Goal: Task Accomplishment & Management: Use online tool/utility

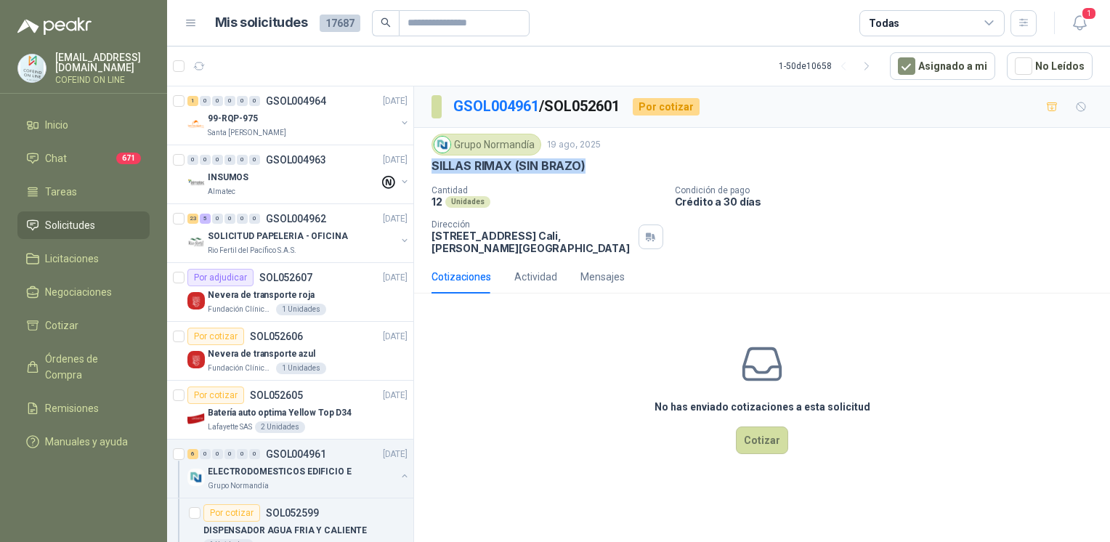
scroll to position [237, 0]
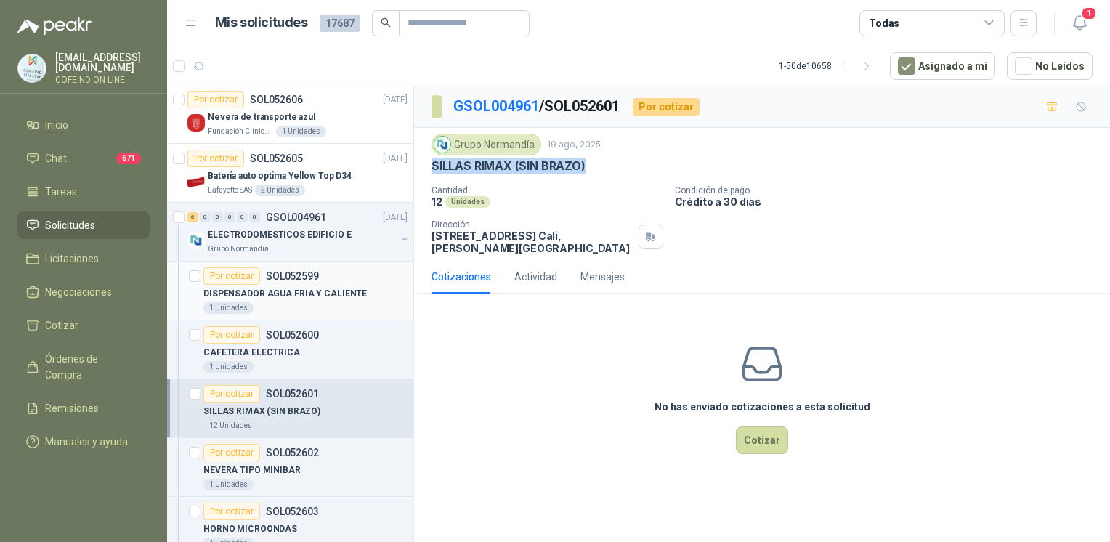
click at [291, 305] on div "1 Unidades" at bounding box center [305, 308] width 204 height 12
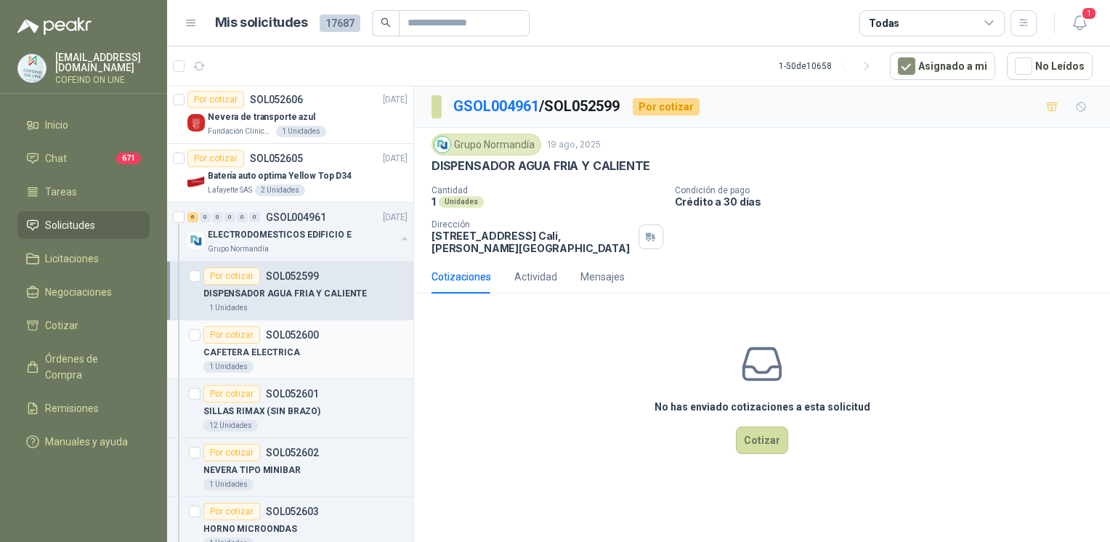
click at [308, 355] on div "CAFETERA ELECTRICA" at bounding box center [305, 352] width 204 height 17
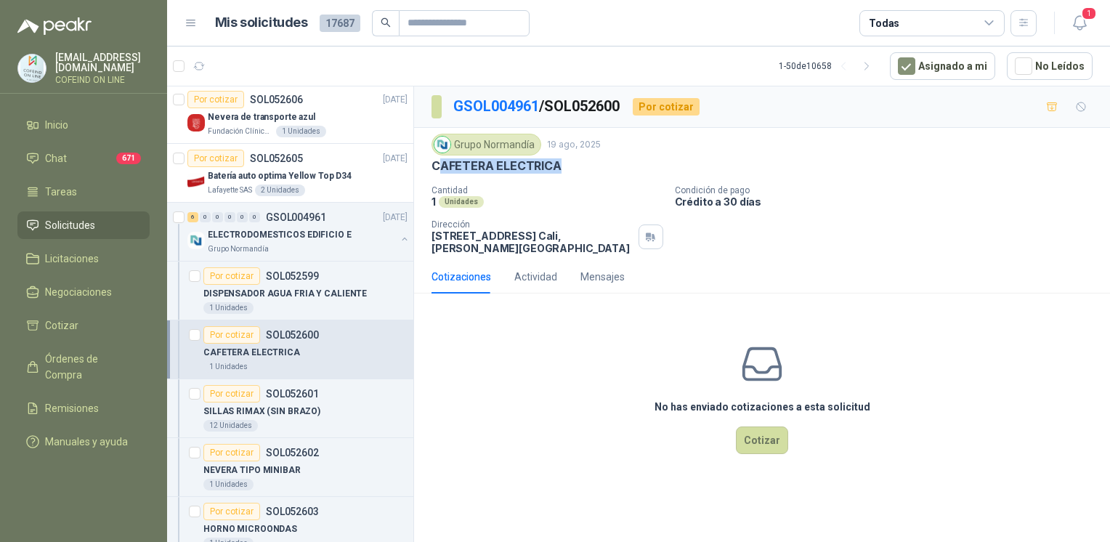
drag, startPoint x: 544, startPoint y: 164, endPoint x: 436, endPoint y: 167, distance: 107.6
click at [436, 167] on div "CAFETERA ELECTRICA" at bounding box center [762, 165] width 661 height 15
click at [307, 405] on p "SILLAS RIMAX (SIN BRAZO)" at bounding box center [261, 412] width 117 height 14
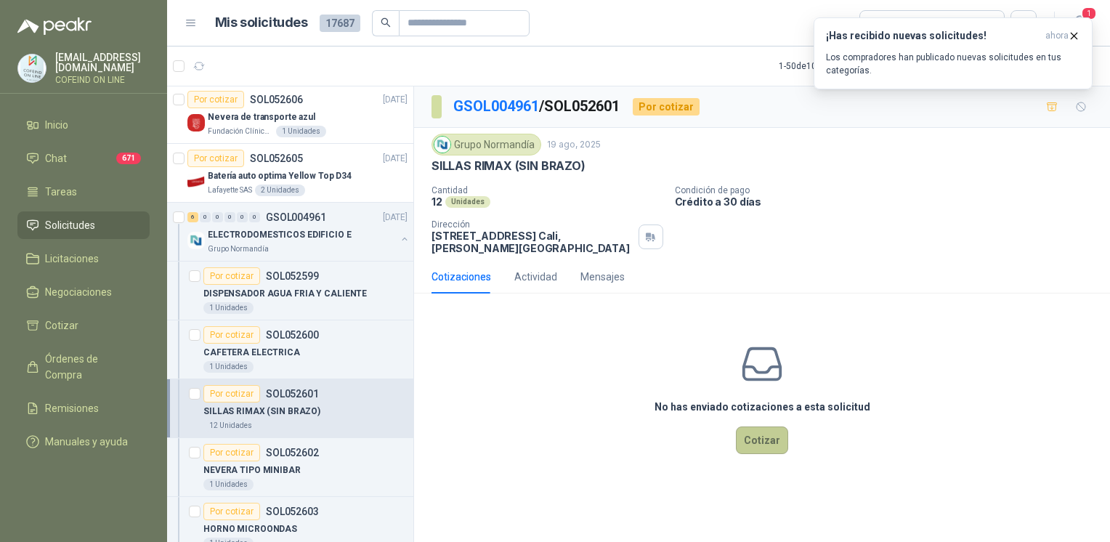
click at [756, 448] on button "Cotizar" at bounding box center [762, 441] width 52 height 28
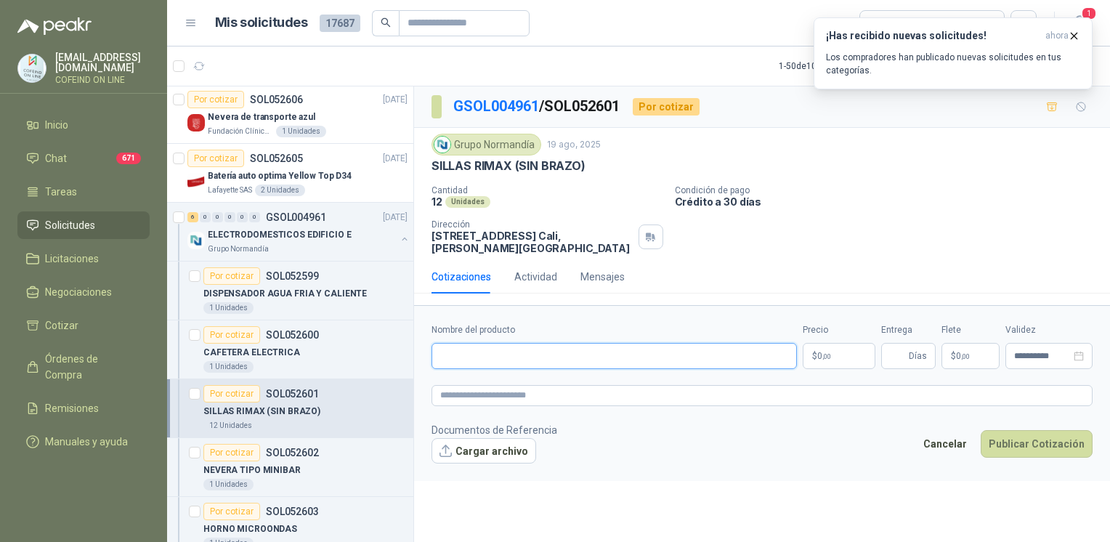
click at [529, 359] on input "Nombre del producto" at bounding box center [615, 356] width 366 height 26
paste input "**********"
type input "**********"
drag, startPoint x: 443, startPoint y: 238, endPoint x: 559, endPoint y: 238, distance: 116.3
click at [559, 238] on div "Grupo Normandía 19 ago, 2025 [PERSON_NAME] RIMAX (SIN BRAZO) Cantidad 12 Unidad…" at bounding box center [762, 194] width 696 height 132
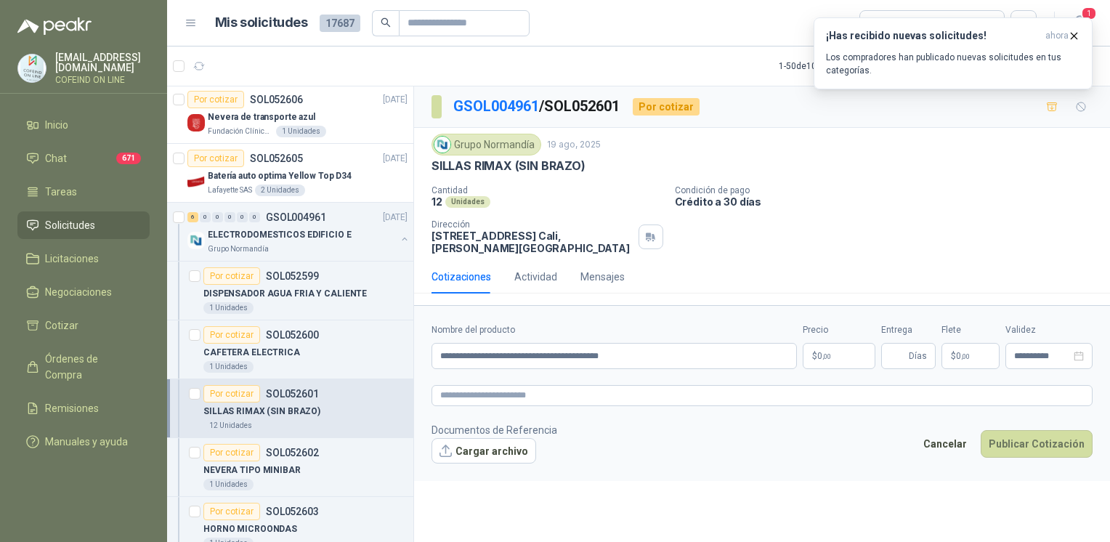
copy p "[STREET_ADDRESS]"
click at [493, 449] on button "Cargar archivo" at bounding box center [484, 451] width 105 height 26
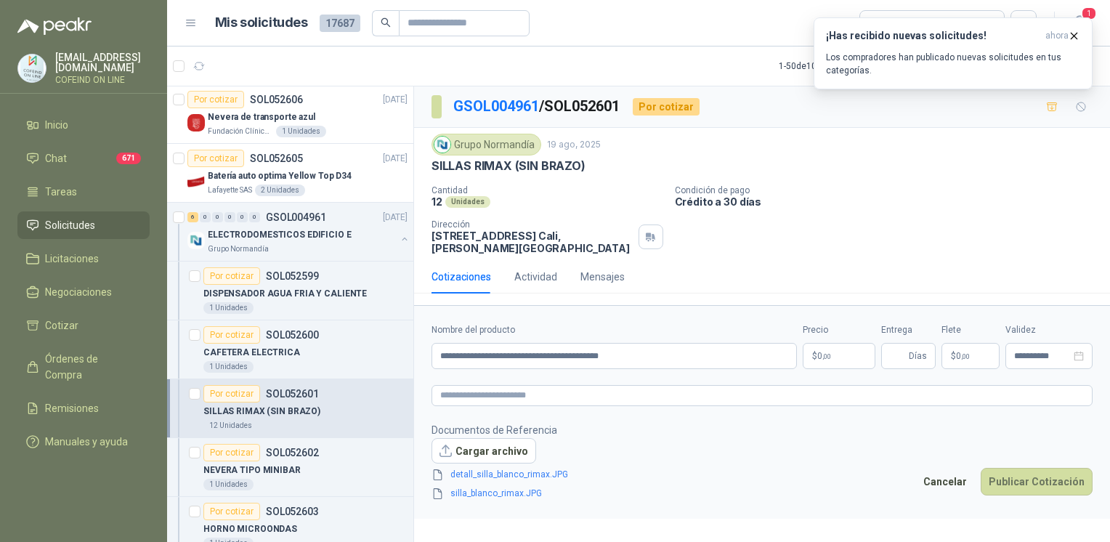
click at [827, 355] on body "[EMAIL_ADDRESS][DOMAIN_NAME] COFEIND ON LINE Inicio Chat 671 Tareas Solicitudes…" at bounding box center [555, 271] width 1110 height 542
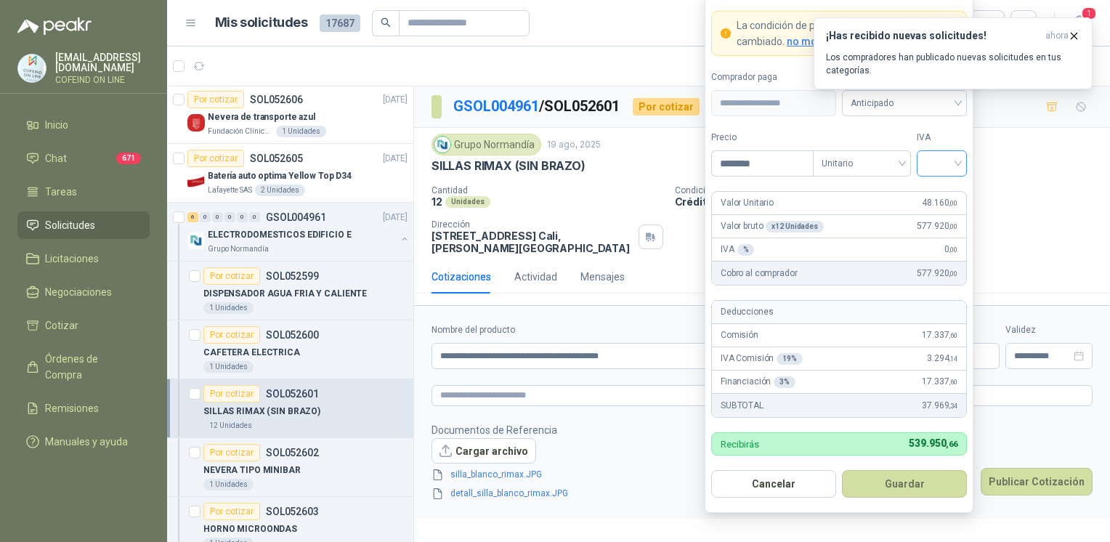
type input "********"
click at [955, 156] on input "search" at bounding box center [942, 162] width 33 height 22
click at [938, 256] on div "IVA % 0 ,00" at bounding box center [839, 249] width 254 height 23
click at [936, 249] on div "IVA % 0 ,00" at bounding box center [839, 249] width 254 height 23
click at [951, 150] on div "IVA" at bounding box center [942, 154] width 50 height 46
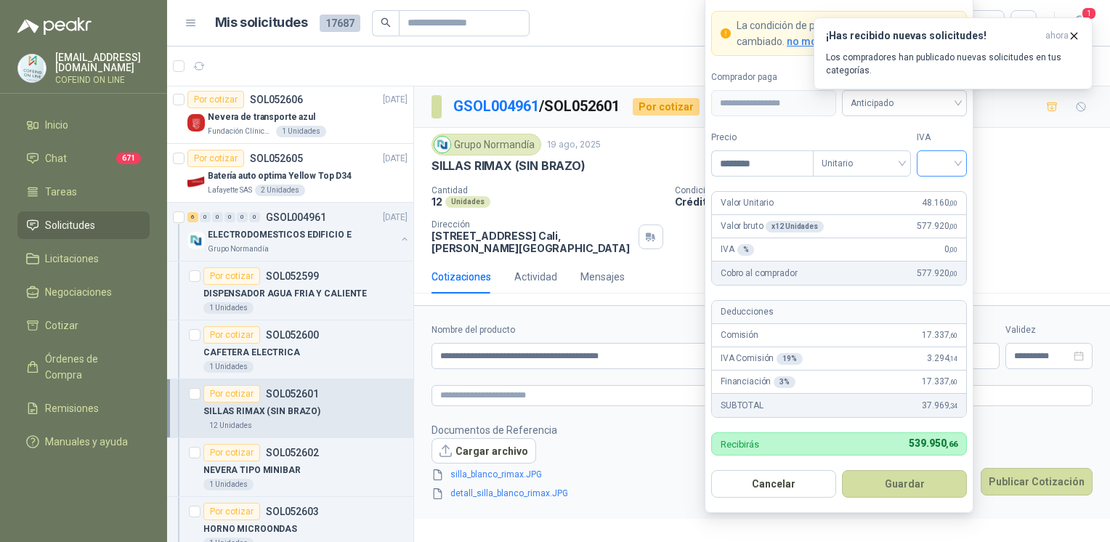
click at [951, 156] on input "search" at bounding box center [942, 162] width 33 height 22
click at [935, 246] on div "0%" at bounding box center [942, 241] width 27 height 16
click at [911, 484] on button "Guardar" at bounding box center [904, 484] width 125 height 28
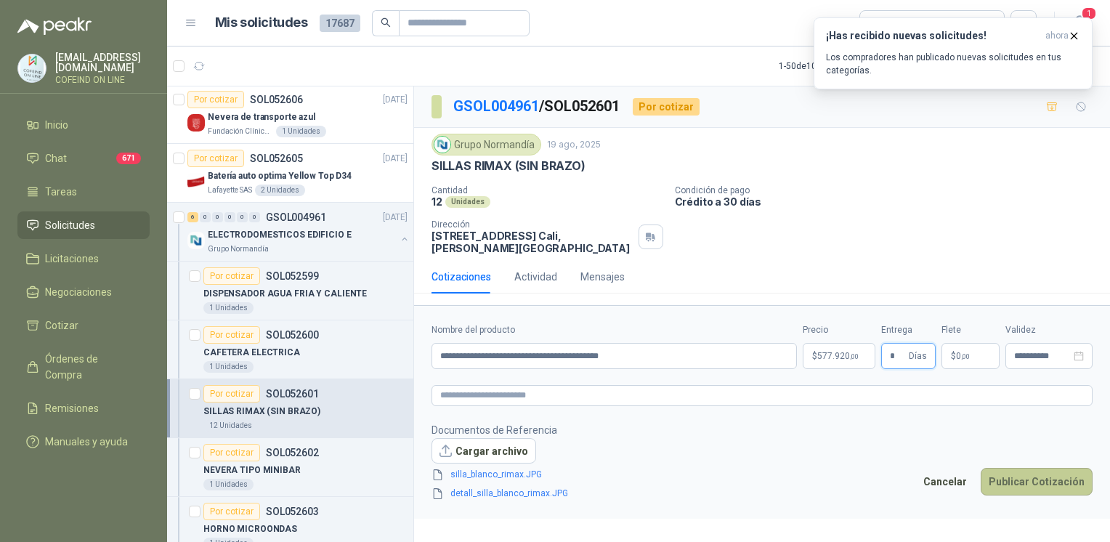
type input "*"
click at [1038, 491] on button "Publicar Cotización" at bounding box center [1037, 482] width 112 height 28
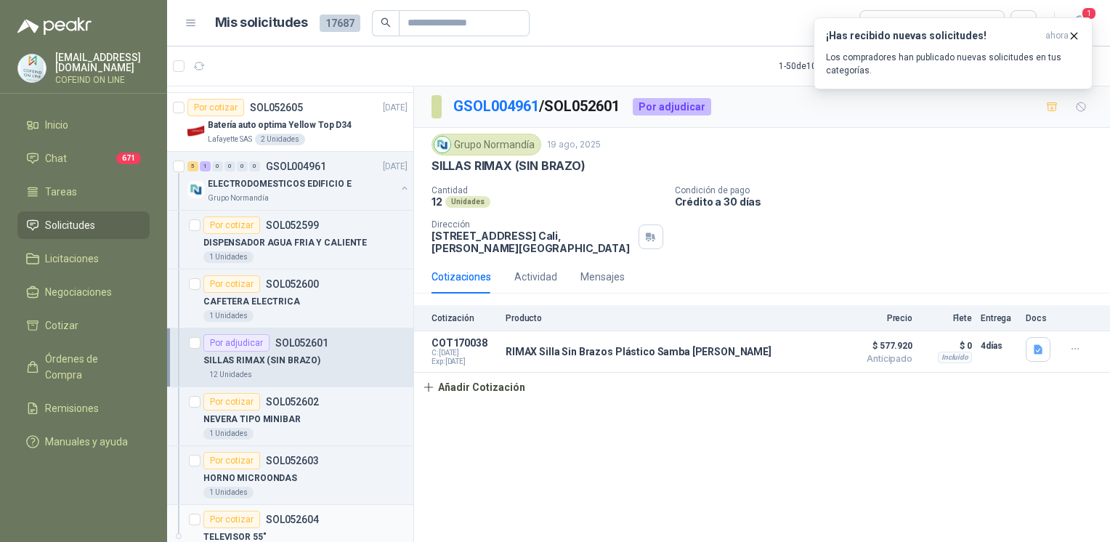
scroll to position [262, 0]
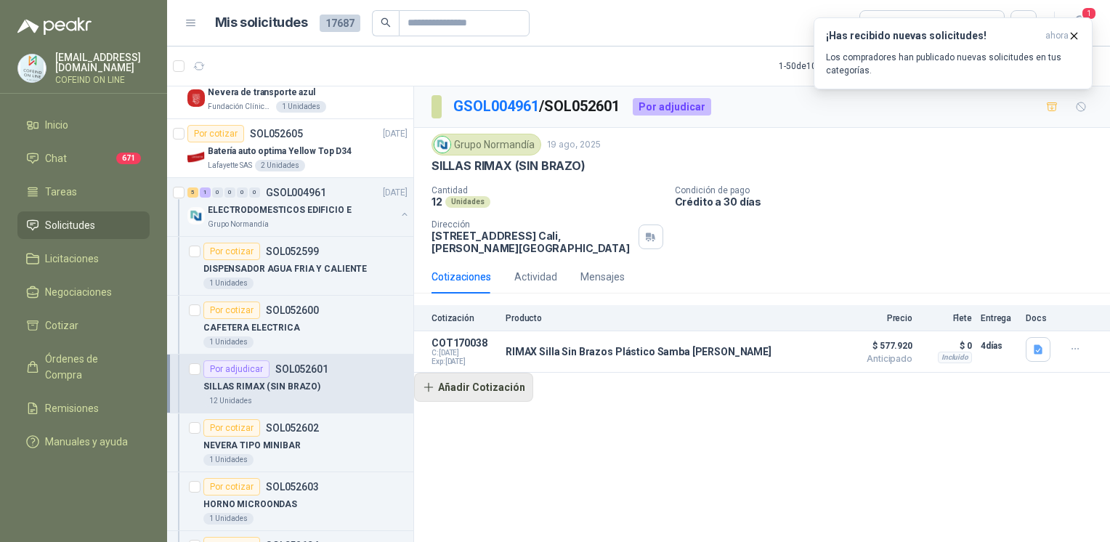
click at [496, 390] on button "Añadir Cotización" at bounding box center [473, 387] width 119 height 29
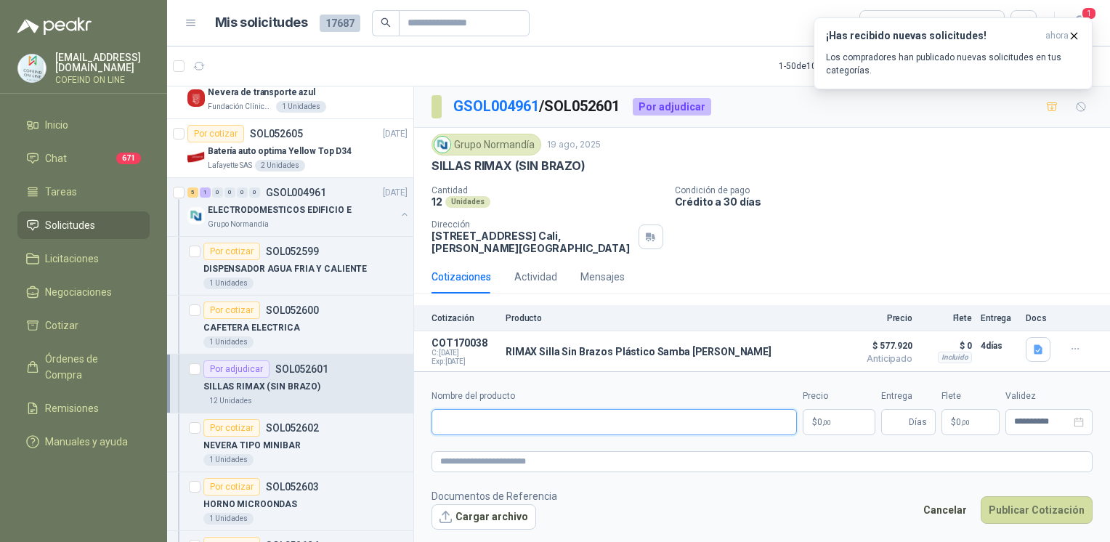
click at [515, 426] on input "Nombre del producto" at bounding box center [615, 422] width 366 height 26
paste input "**********"
type input "**********"
click at [535, 464] on textarea at bounding box center [762, 461] width 661 height 21
type textarea "*"
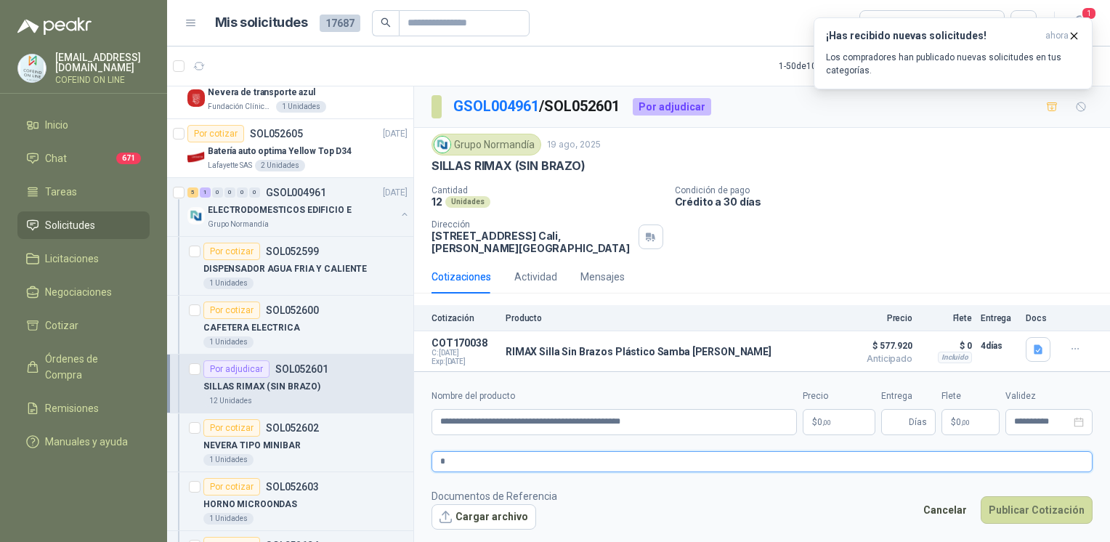
type textarea "**"
type textarea "***"
type textarea "*****"
type textarea "******"
type textarea "*******"
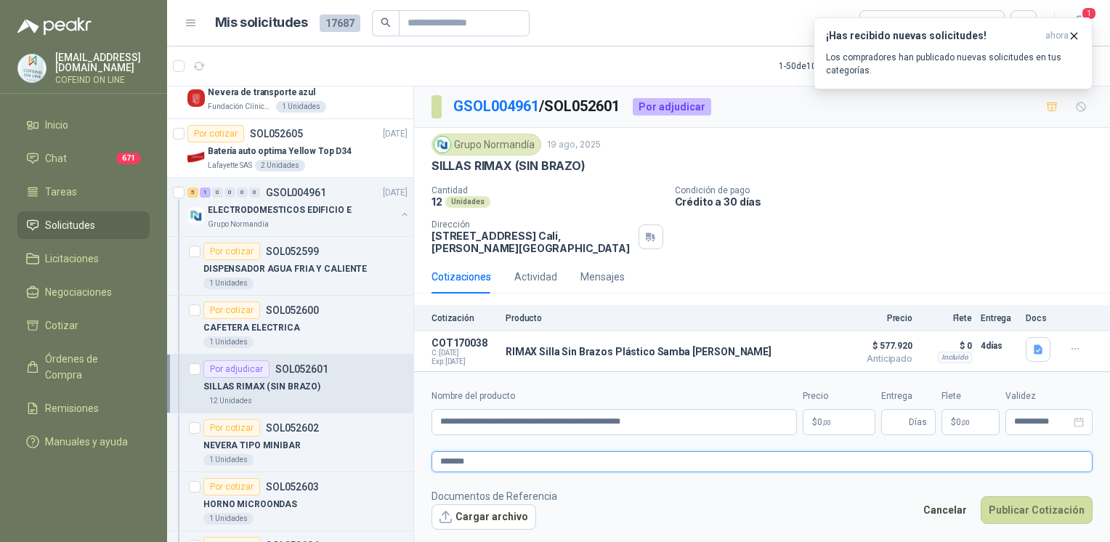
type textarea "********"
type textarea "*********"
type textarea "**********"
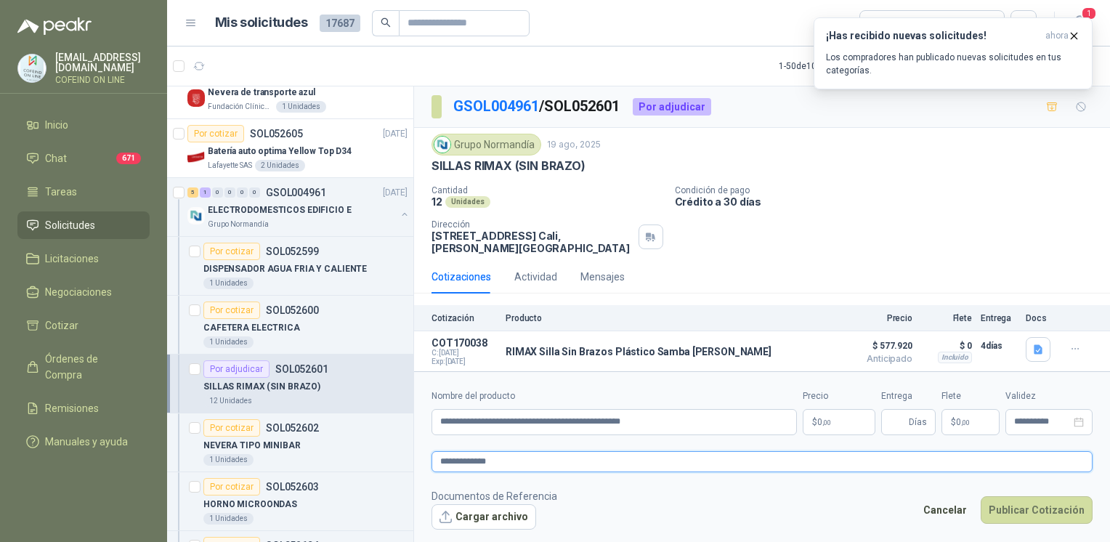
type textarea "**********"
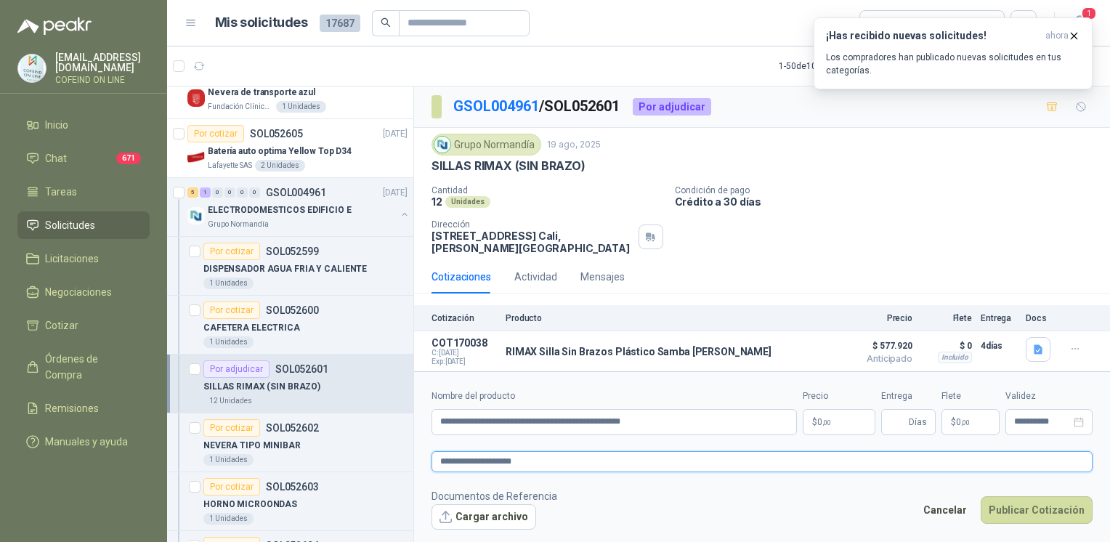
type textarea "**********"
click at [483, 523] on button "Cargar archivo" at bounding box center [484, 517] width 105 height 26
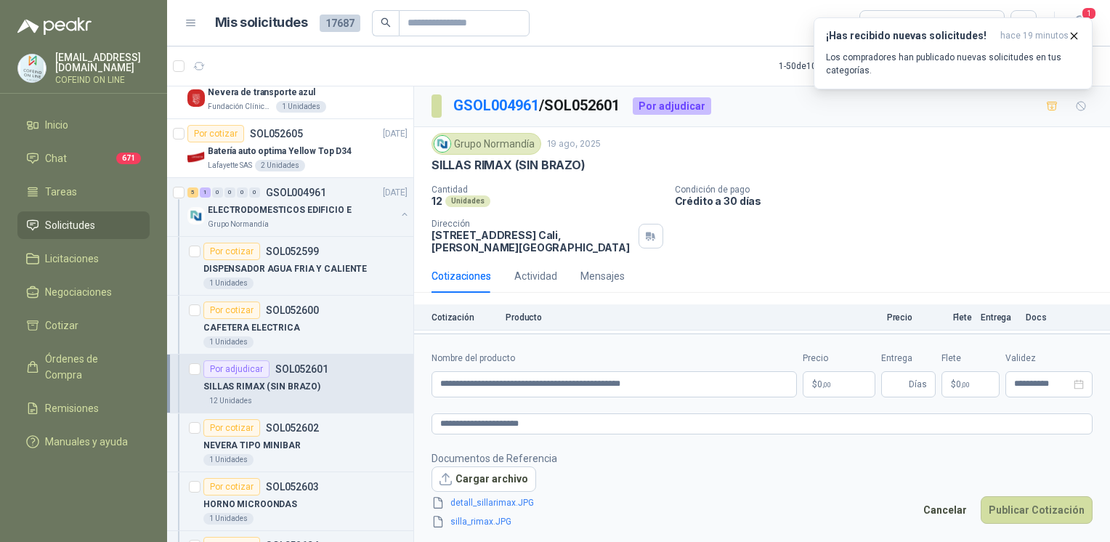
click at [845, 387] on body "[EMAIL_ADDRESS][DOMAIN_NAME] COFEIND ON LINE Inicio Chat 671 Tareas Solicitudes…" at bounding box center [555, 271] width 1110 height 542
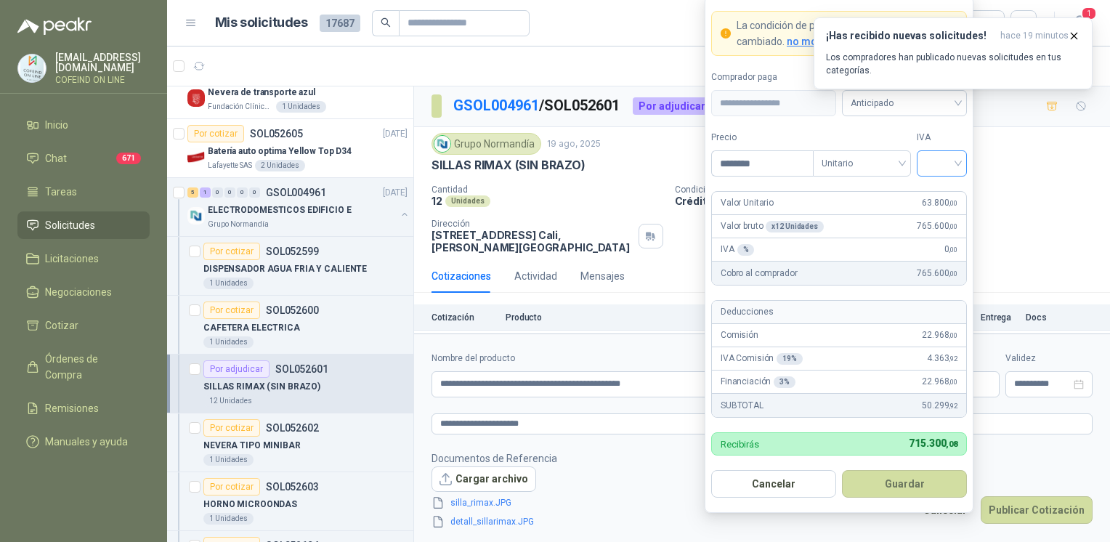
type input "********"
click at [951, 170] on input "search" at bounding box center [942, 162] width 33 height 22
click at [940, 246] on div "0%" at bounding box center [942, 241] width 27 height 16
click at [882, 491] on button "Guardar" at bounding box center [904, 484] width 125 height 28
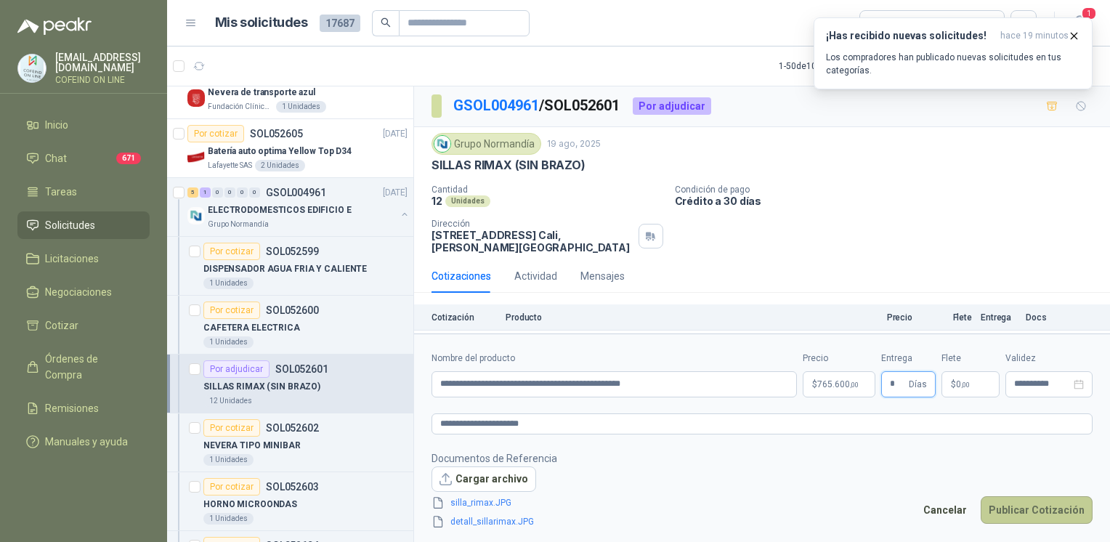
type input "*"
click at [1035, 513] on button "Publicar Cotización" at bounding box center [1037, 510] width 112 height 28
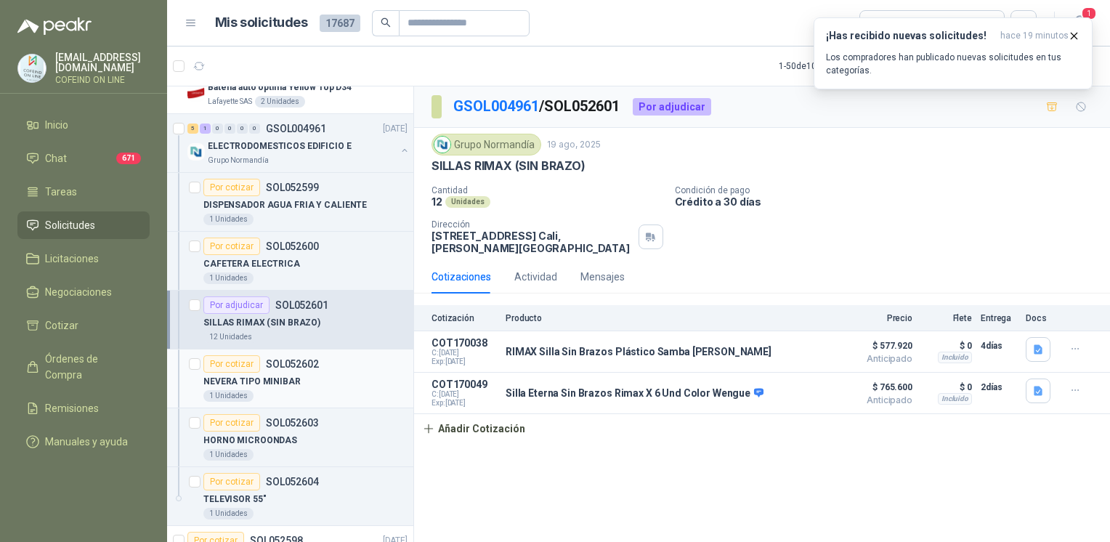
scroll to position [323, 0]
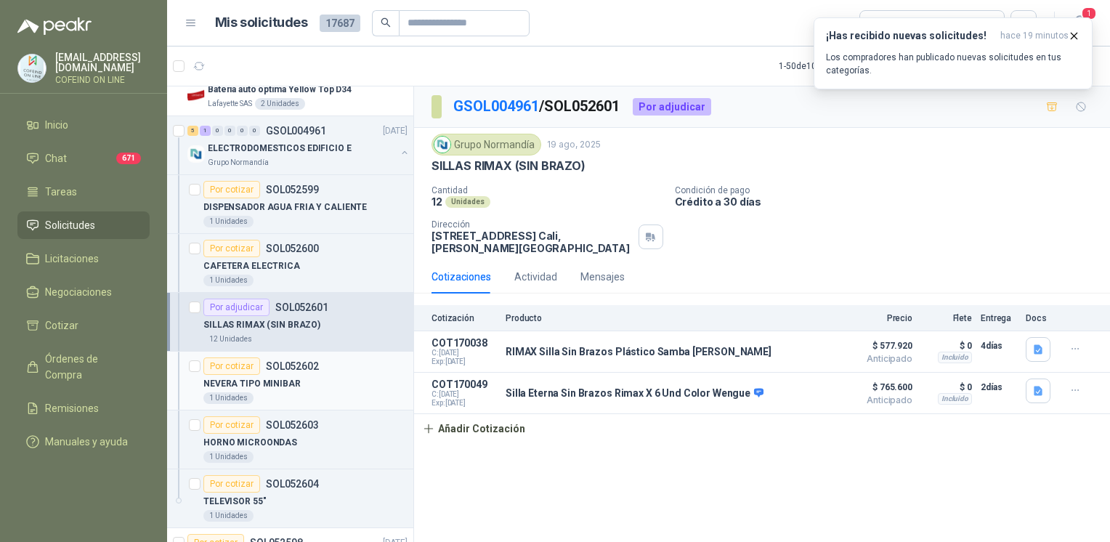
click at [294, 375] on div "NEVERA TIPO MINIBAR" at bounding box center [305, 383] width 204 height 17
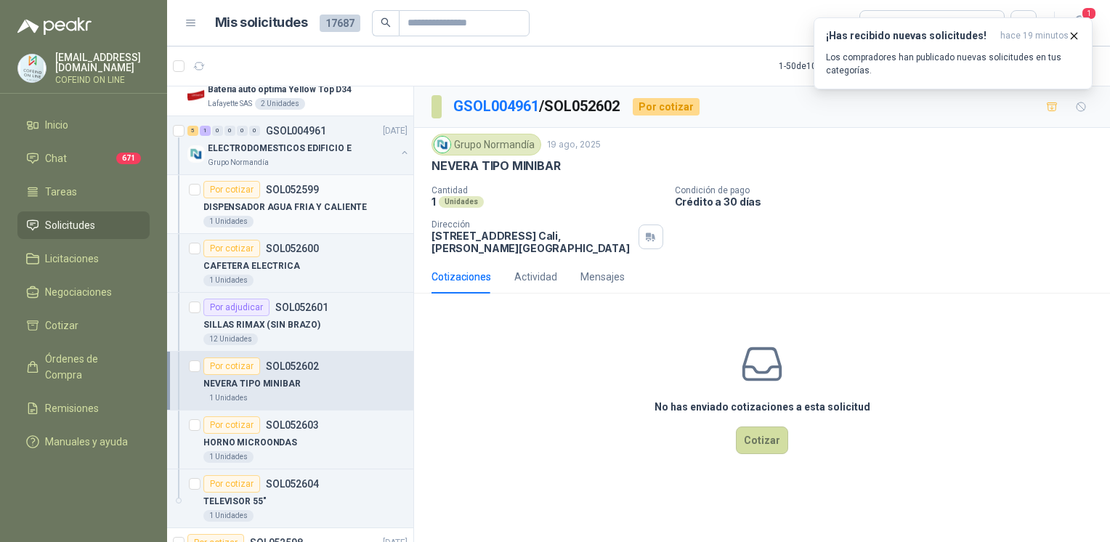
click at [290, 206] on p "DISPENSADOR AGUA FRIA Y CALIENTE" at bounding box center [285, 208] width 164 height 14
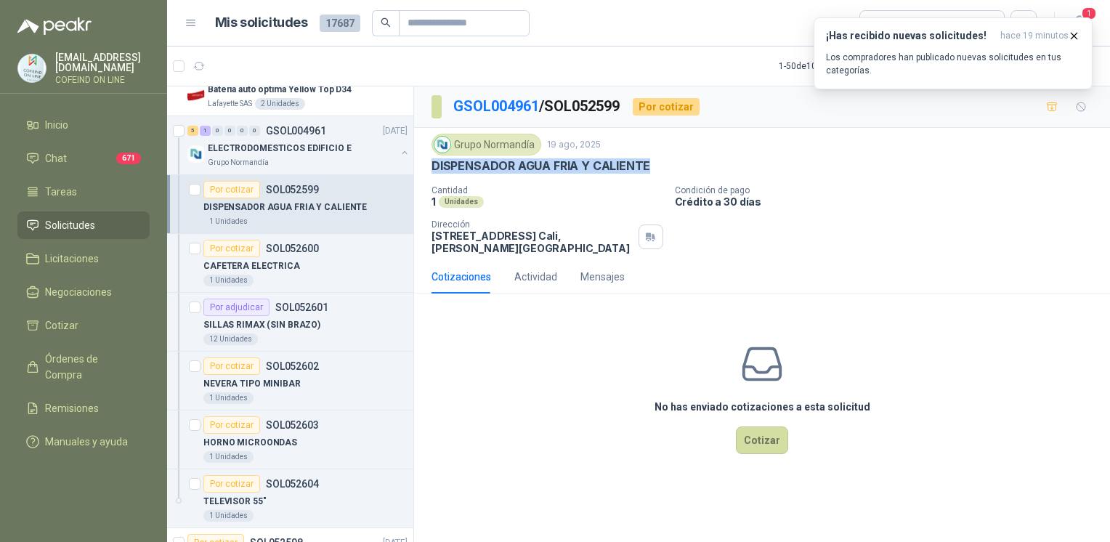
drag, startPoint x: 581, startPoint y: 176, endPoint x: 651, endPoint y: 177, distance: 69.8
click at [651, 177] on div "Grupo Normandía 19 ago, 2025 DISPENSADOR AGUA FRIA Y CALIENTE Cantidad 1 Unida…" at bounding box center [762, 194] width 661 height 121
click at [765, 444] on button "Cotizar" at bounding box center [762, 441] width 52 height 28
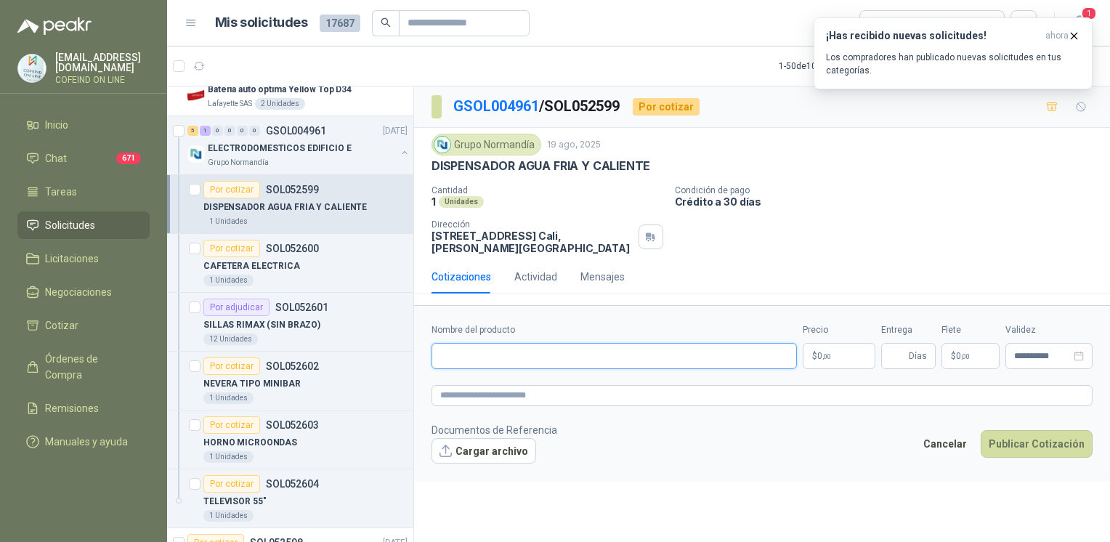
click at [541, 358] on input "Nombre del producto" at bounding box center [615, 356] width 366 height 26
paste input "**********"
drag, startPoint x: 646, startPoint y: 351, endPoint x: 331, endPoint y: 371, distance: 316.0
click at [331, 371] on div "1 0 0 0 0 0 GSOL004964 [DATE] 99-RQP-975 Santa [PERSON_NAME] 0 0 0 0 0 0 GSOL00…" at bounding box center [638, 316] width 943 height 461
paste input "**********"
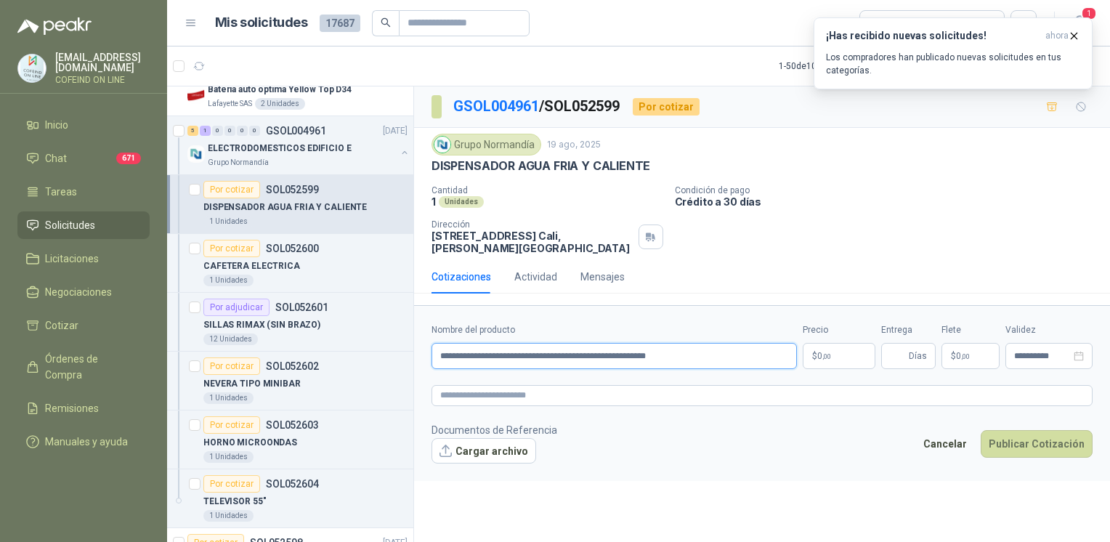
drag, startPoint x: 687, startPoint y: 354, endPoint x: 425, endPoint y: 363, distance: 261.8
click at [425, 363] on form "**********" at bounding box center [762, 393] width 696 height 176
paste input "text"
type input "**********"
click at [459, 444] on button "Cargar archivo" at bounding box center [484, 451] width 105 height 26
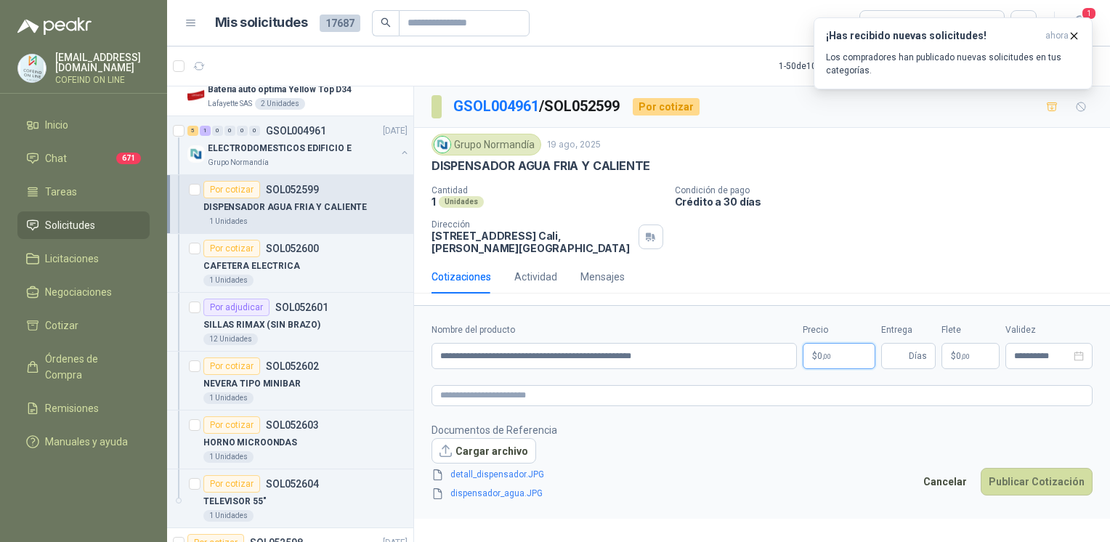
click at [826, 359] on body "[EMAIL_ADDRESS][DOMAIN_NAME] COFEIND ON LINE Inicio Chat 671 Tareas Solicitudes…" at bounding box center [555, 271] width 1110 height 542
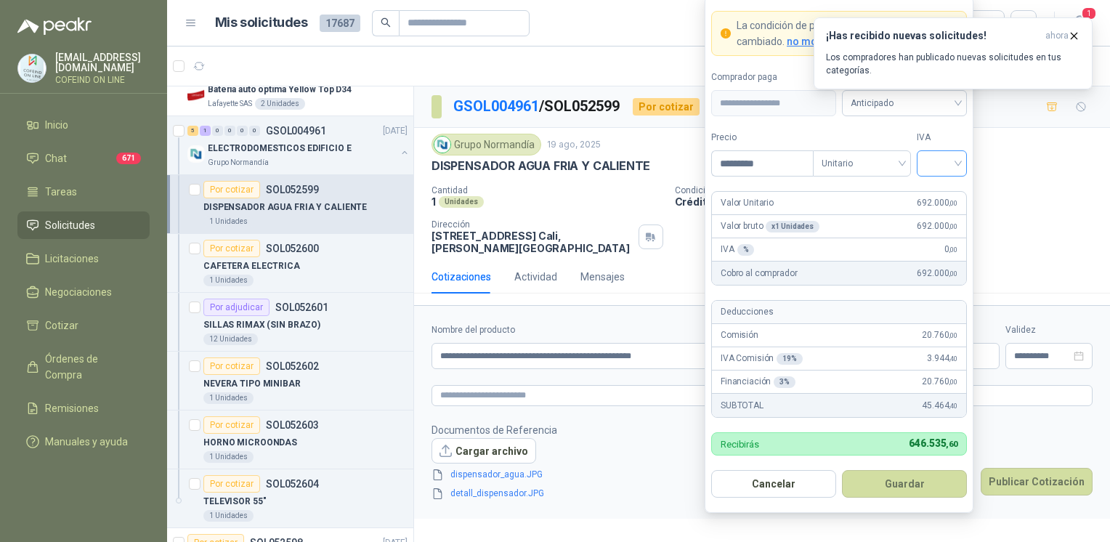
type input "*********"
click at [948, 166] on input "search" at bounding box center [942, 162] width 33 height 22
click at [938, 250] on div "0%" at bounding box center [942, 241] width 44 height 23
click at [903, 481] on button "Guardar" at bounding box center [904, 484] width 125 height 28
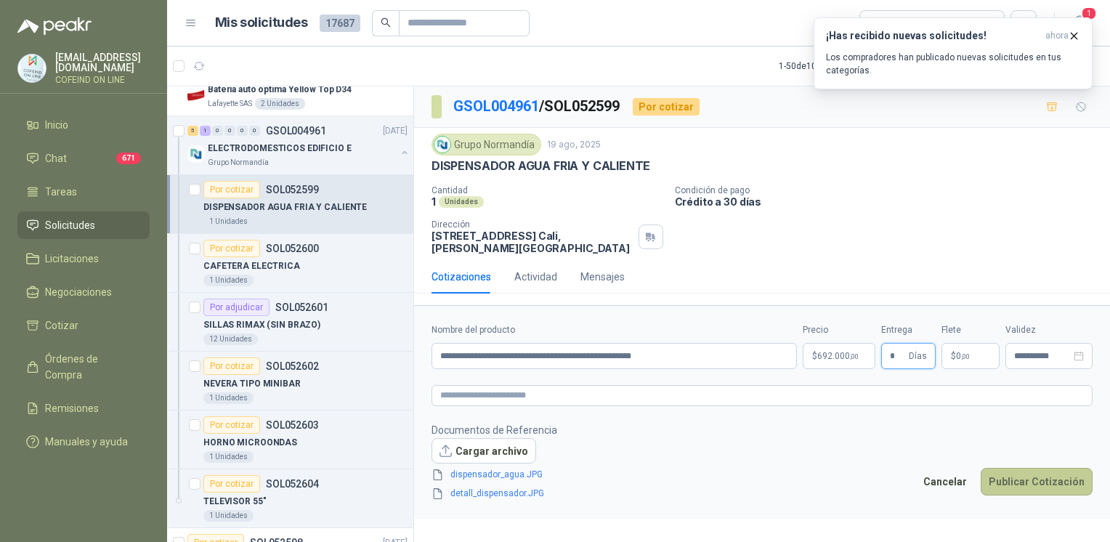
type input "*"
click at [1009, 483] on button "Publicar Cotización" at bounding box center [1037, 482] width 112 height 28
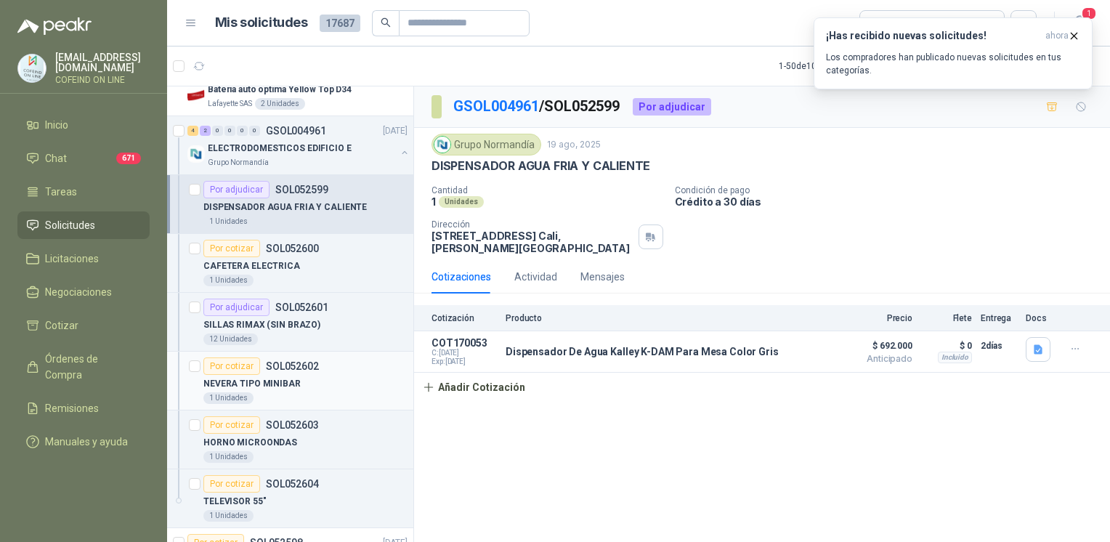
click at [275, 378] on p "NEVERA TIPO MINIBAR" at bounding box center [251, 384] width 97 height 14
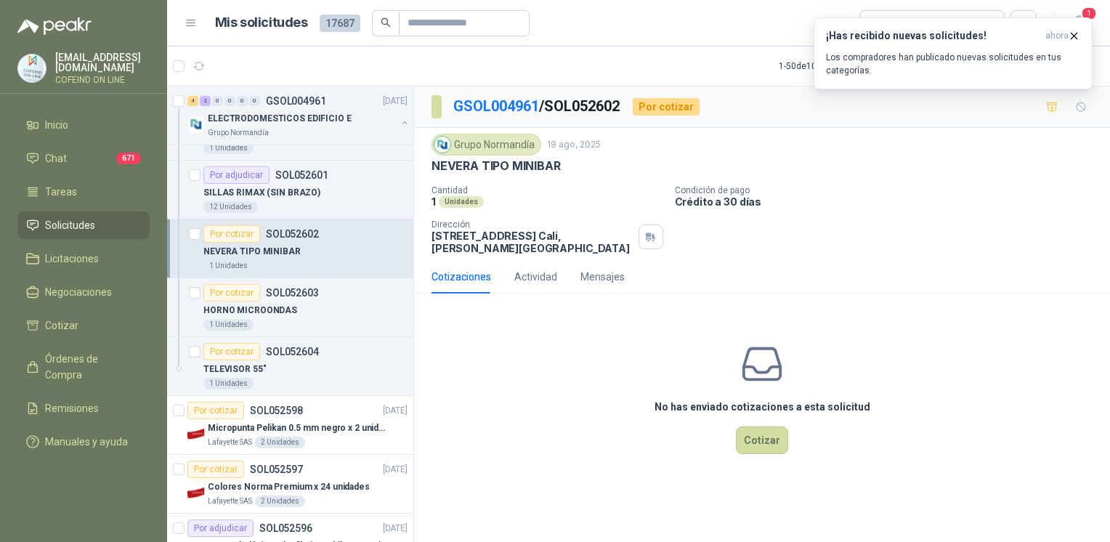
scroll to position [459, 0]
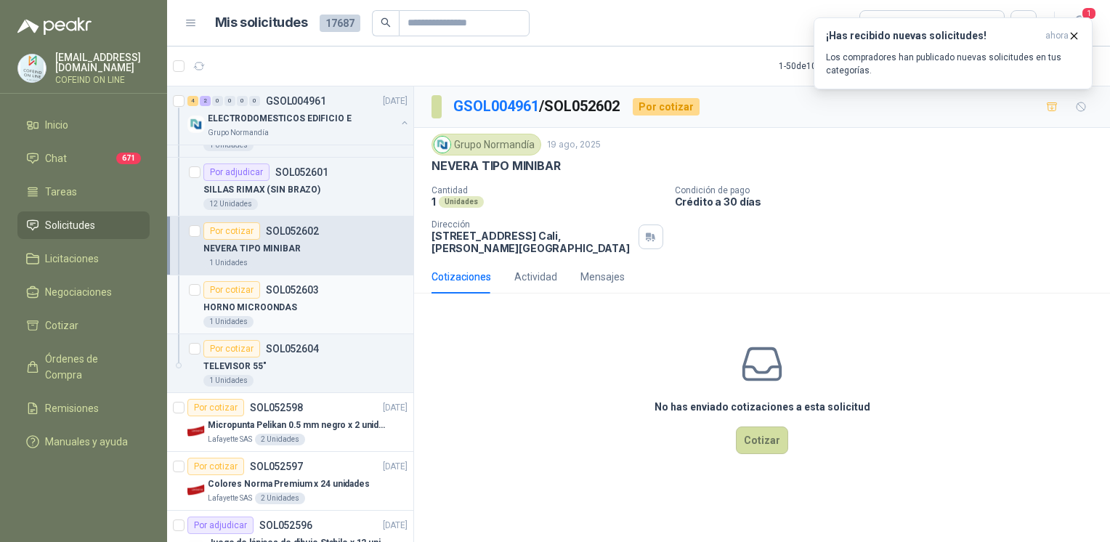
click at [264, 316] on div "1 Unidades" at bounding box center [305, 322] width 204 height 12
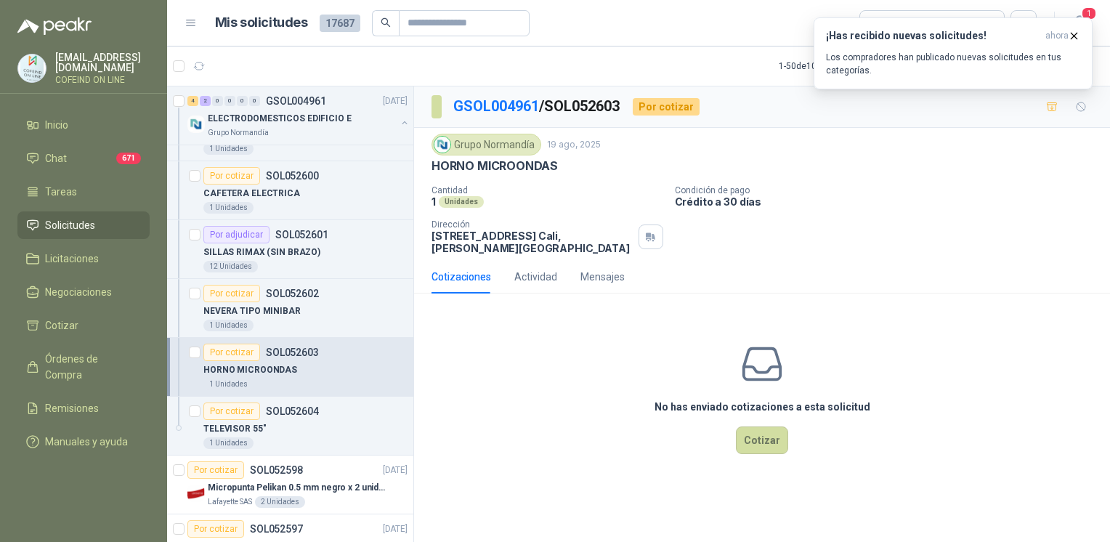
scroll to position [335, 0]
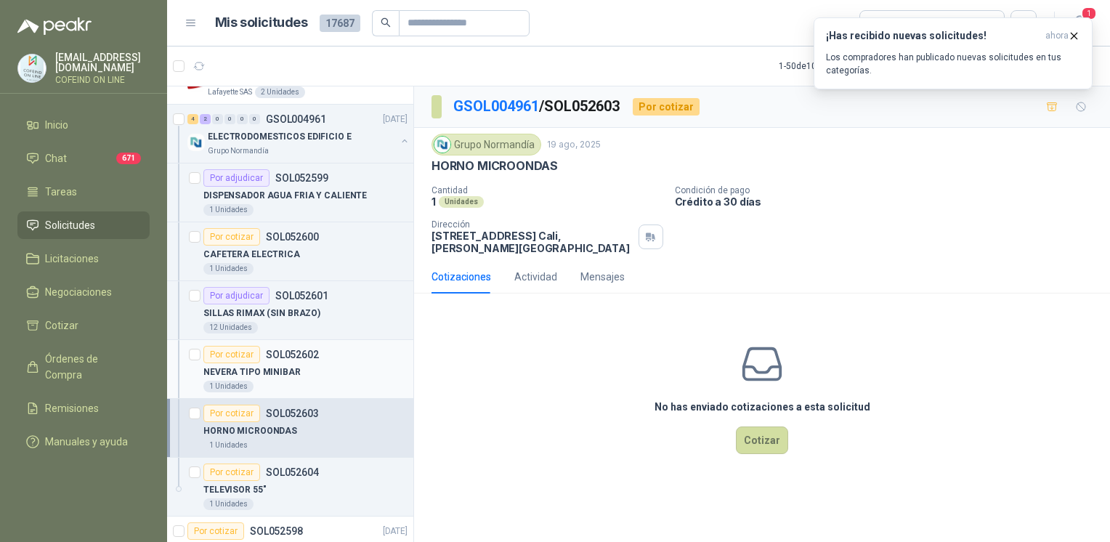
click at [259, 363] on div "NEVERA TIPO MINIBAR" at bounding box center [305, 371] width 204 height 17
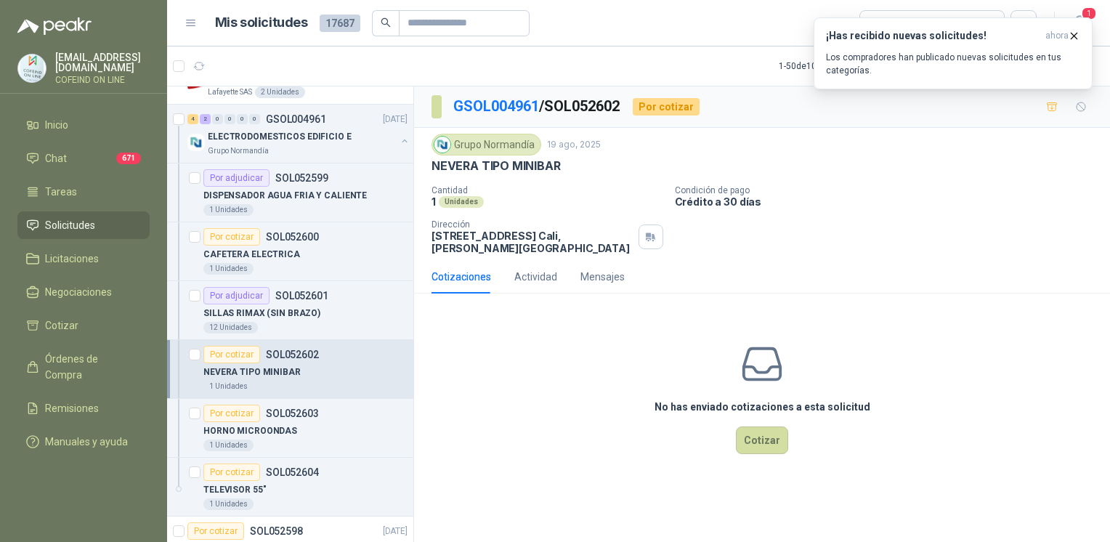
click at [547, 161] on p "NEVERA TIPO MINIBAR" at bounding box center [496, 165] width 129 height 15
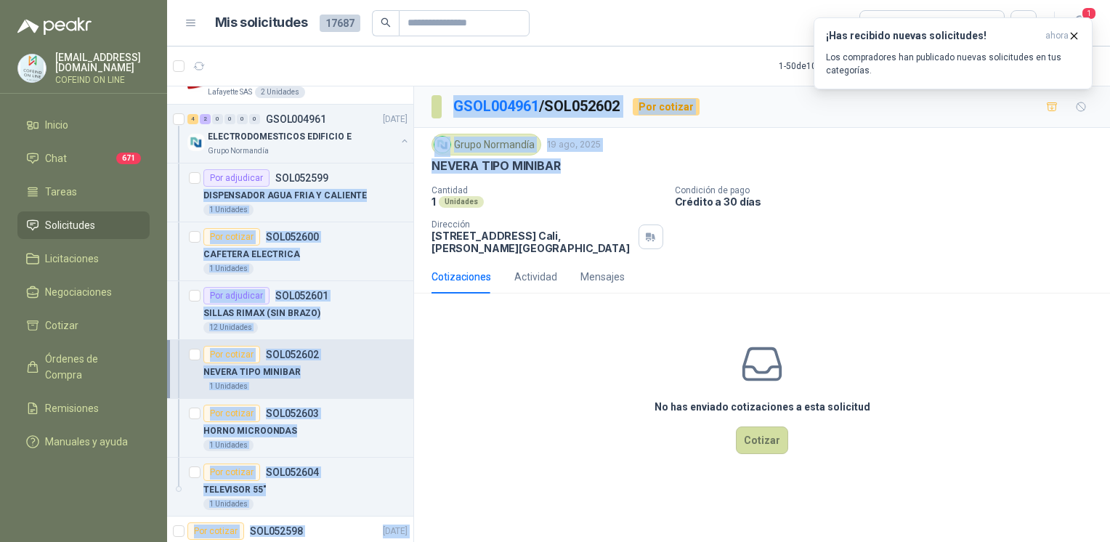
drag, startPoint x: 569, startPoint y: 164, endPoint x: 413, endPoint y: 171, distance: 156.4
click at [413, 171] on div "1 0 0 0 0 0 GSOL004964 [DATE] 99-RQP-975 Santa [PERSON_NAME] 0 0 0 0 0 0 GSOL00…" at bounding box center [638, 316] width 943 height 461
copy div "LOREMIPSUMD SITA CONS A ELITSEDD 8 Eiusmodt Inc utlabor ETD630897 MAGNAALI ENI…"
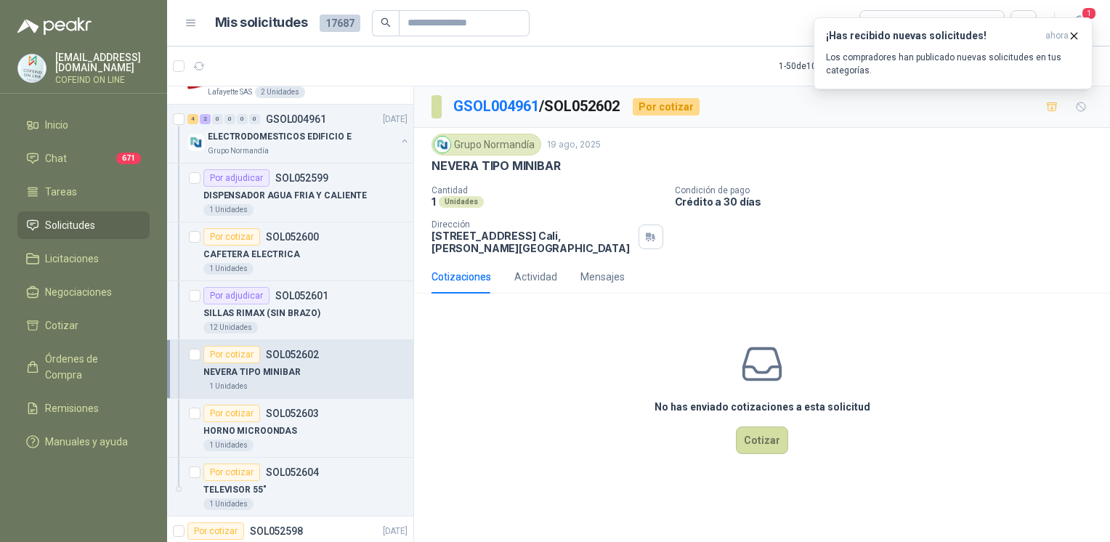
click at [636, 208] on div "Cantidad 1 Unidades Condición de pago Crédito a 30 [PERSON_NAME] Dirección [STR…" at bounding box center [762, 219] width 661 height 69
drag, startPoint x: 573, startPoint y: 162, endPoint x: 432, endPoint y: 173, distance: 141.4
click at [432, 173] on div "NEVERA TIPO MINIBAR" at bounding box center [762, 165] width 661 height 15
copy p "NEVERA TIPO MINIBAR"
click at [770, 442] on button "Cotizar" at bounding box center [762, 441] width 52 height 28
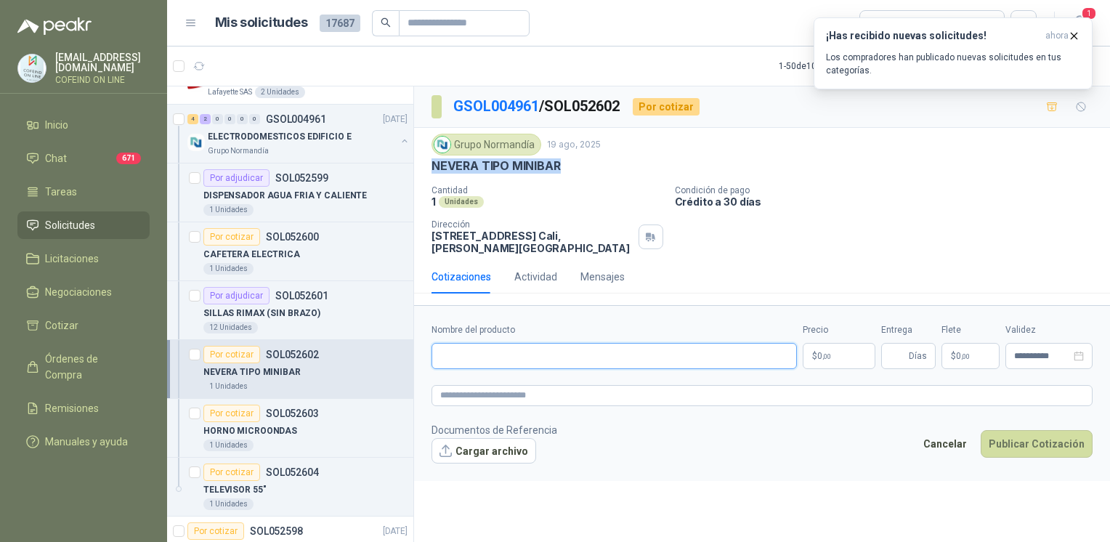
click at [590, 354] on input "Nombre del producto" at bounding box center [615, 356] width 366 height 26
paste input "**********"
type input "**********"
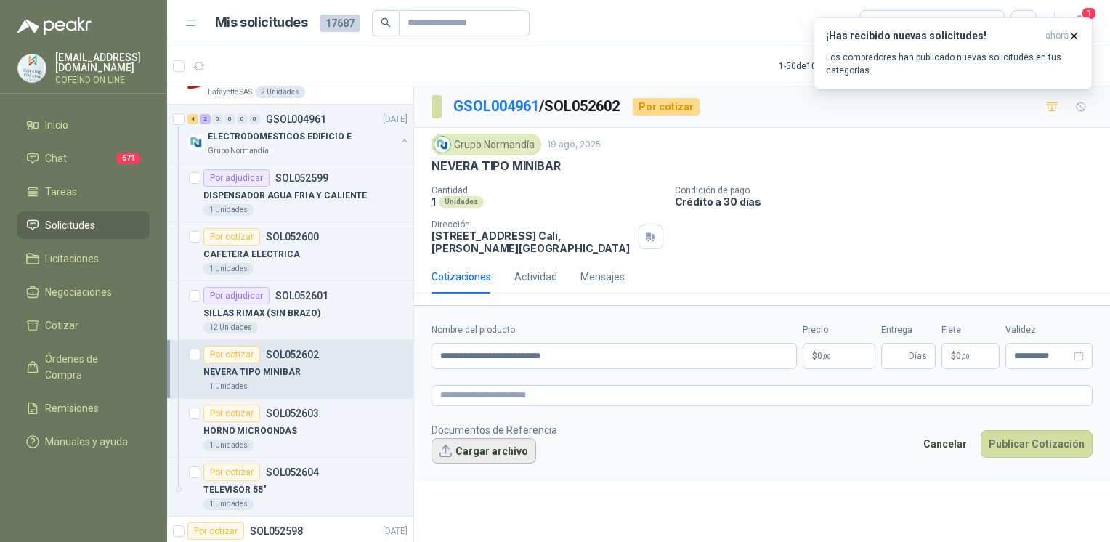
click at [485, 451] on button "Cargar archivo" at bounding box center [484, 451] width 105 height 26
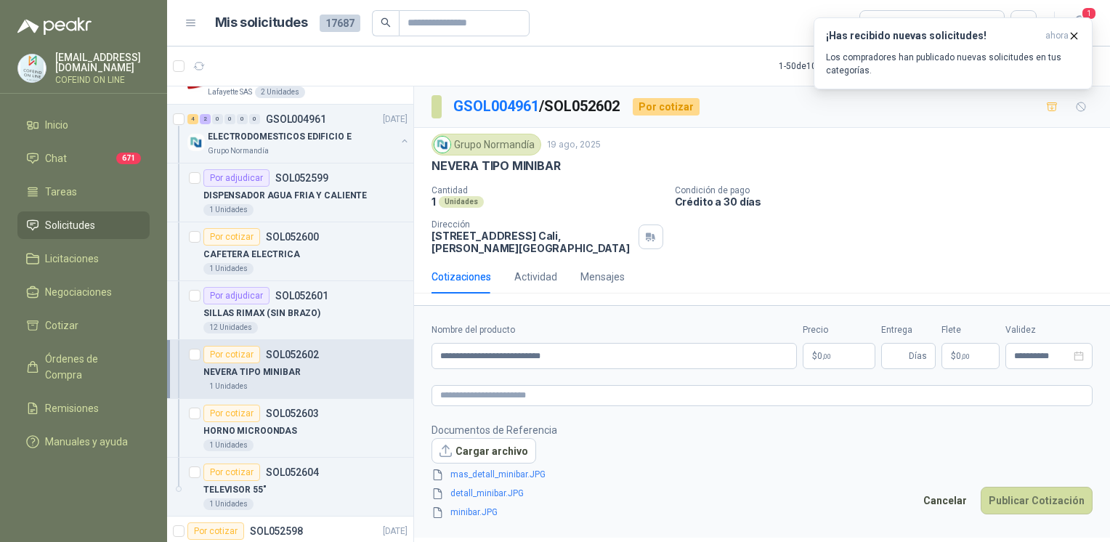
click at [846, 358] on body "[EMAIL_ADDRESS][DOMAIN_NAME] COFEIND ON LINE Inicio Chat 671 Tareas Solicitudes…" at bounding box center [555, 271] width 1110 height 542
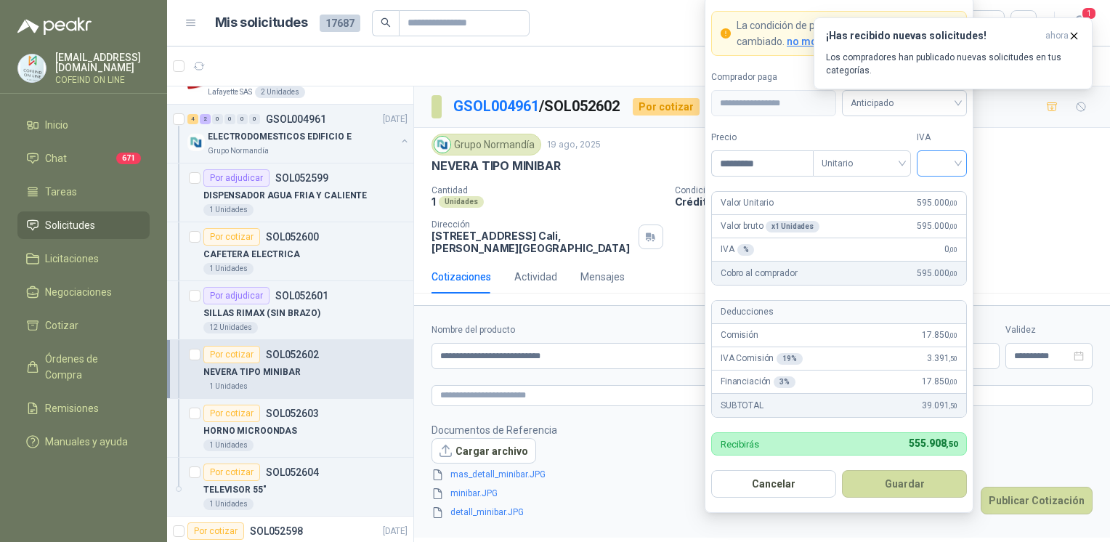
type input "*********"
click at [952, 157] on input "search" at bounding box center [942, 162] width 33 height 22
click at [945, 228] on div "5%" at bounding box center [942, 217] width 44 height 23
click at [939, 172] on span "5%" at bounding box center [942, 164] width 33 height 22
click at [940, 238] on div "0%" at bounding box center [942, 241] width 27 height 16
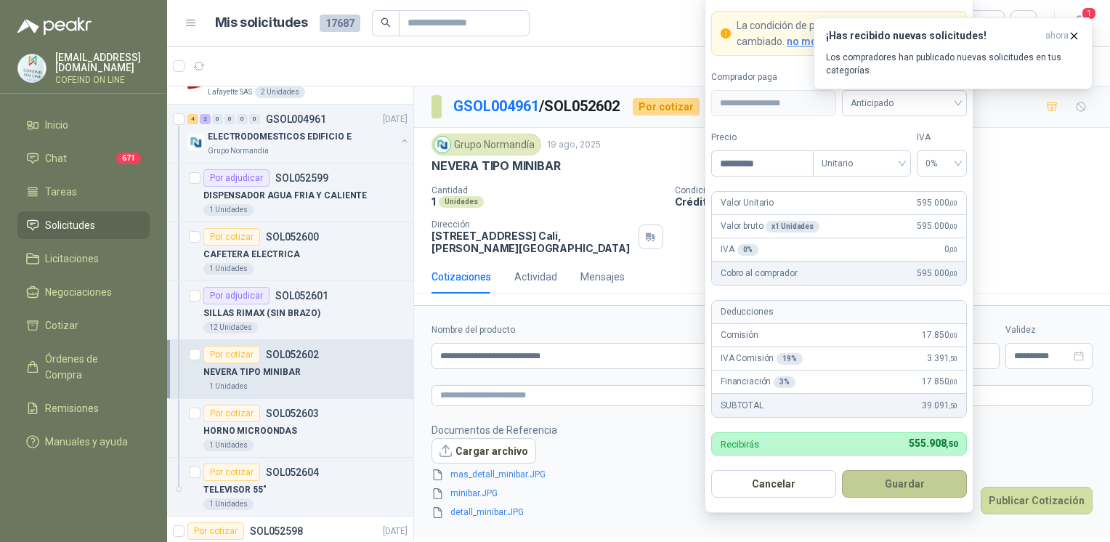
click at [887, 481] on button "Guardar" at bounding box center [904, 484] width 125 height 28
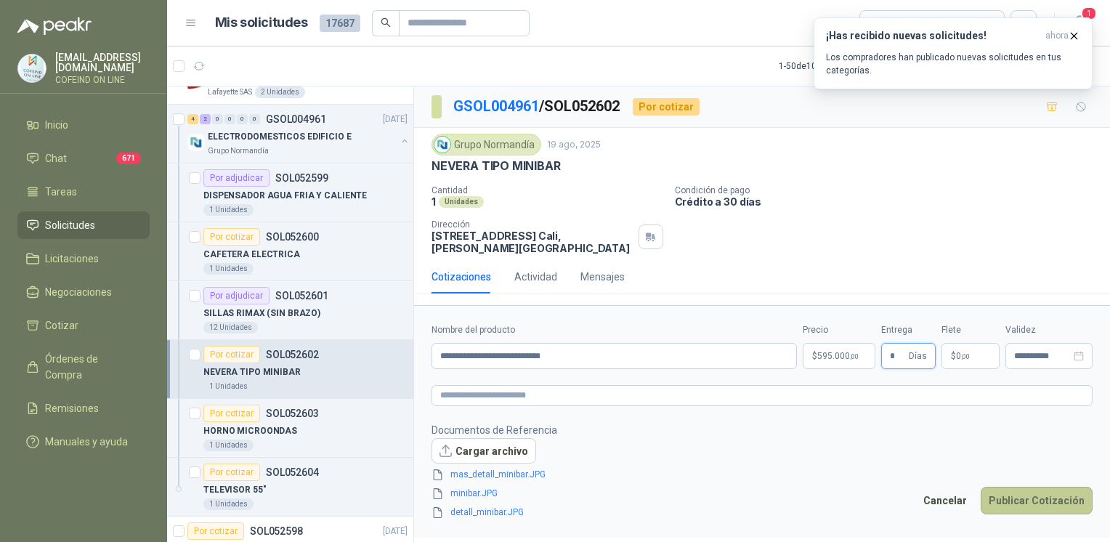
type input "*"
click at [1073, 505] on button "Publicar Cotización" at bounding box center [1037, 501] width 112 height 28
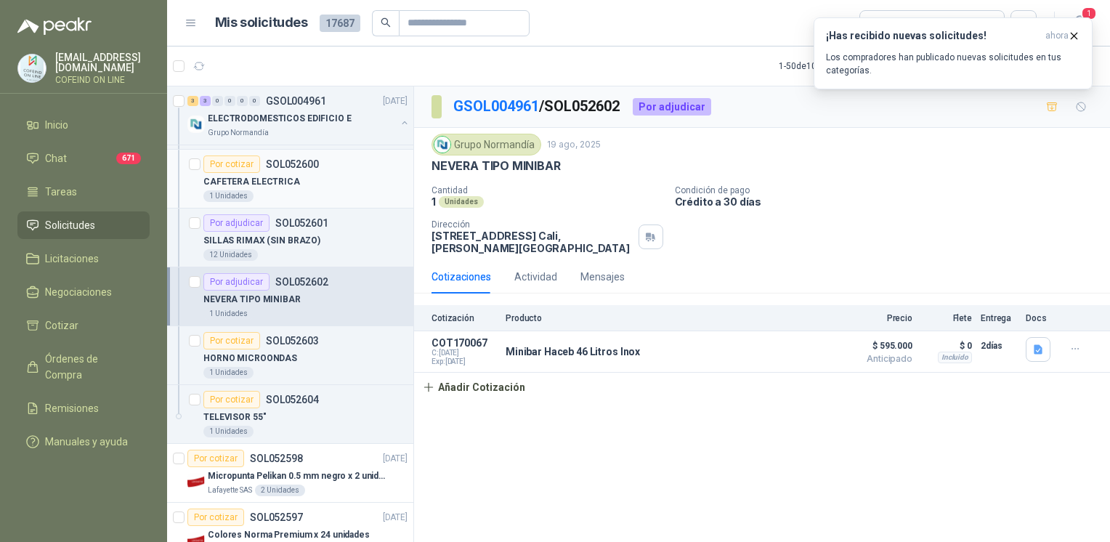
scroll to position [427, 0]
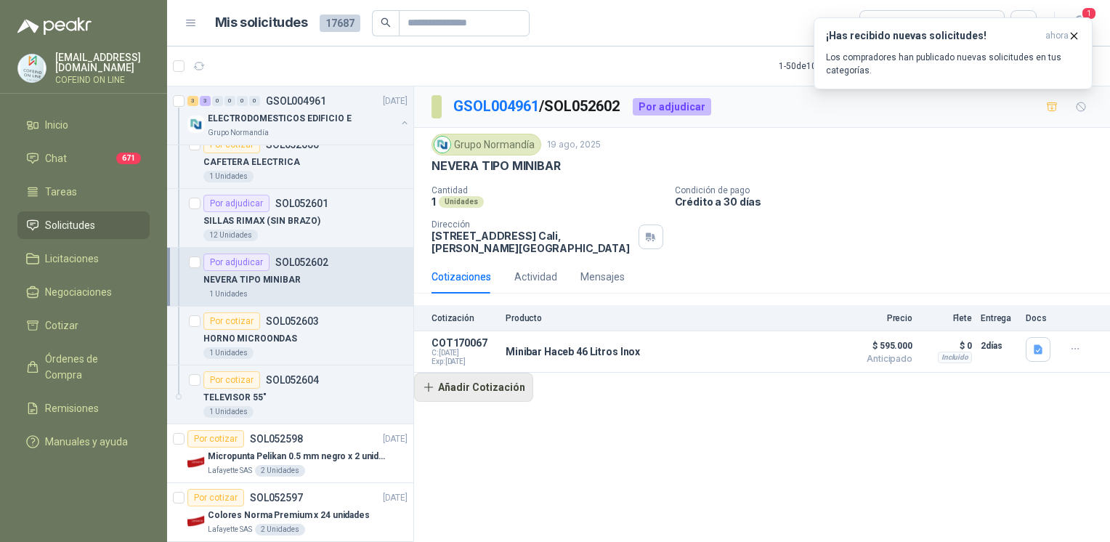
click at [506, 385] on button "Añadir Cotización" at bounding box center [473, 387] width 119 height 29
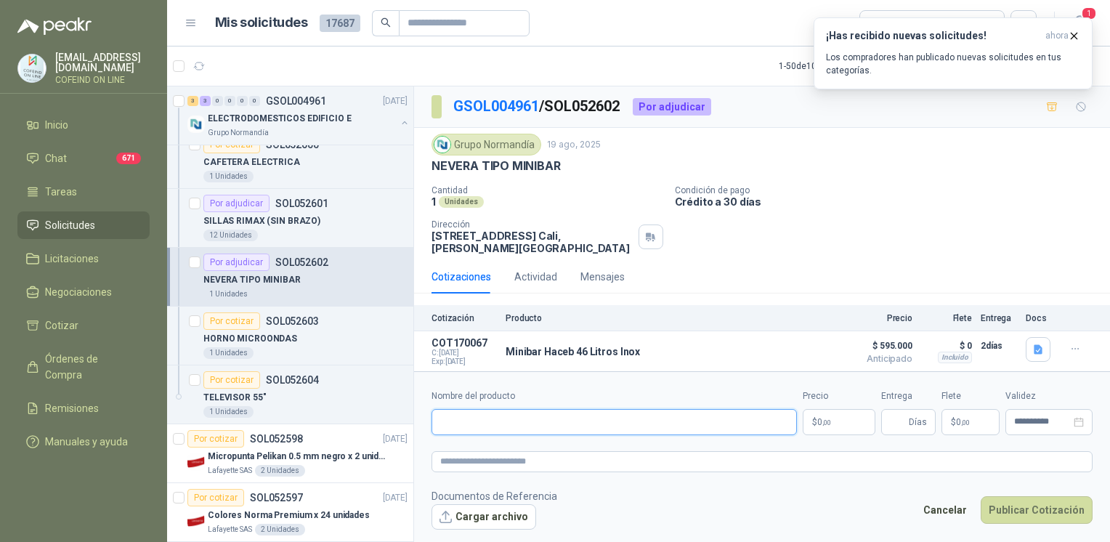
click at [499, 420] on input "Nombre del producto" at bounding box center [615, 422] width 366 height 26
paste input "**********"
type input "**********"
drag, startPoint x: 433, startPoint y: 235, endPoint x: 562, endPoint y: 238, distance: 128.7
click at [562, 238] on p "[STREET_ADDRESS][PERSON_NAME]" at bounding box center [532, 242] width 201 height 25
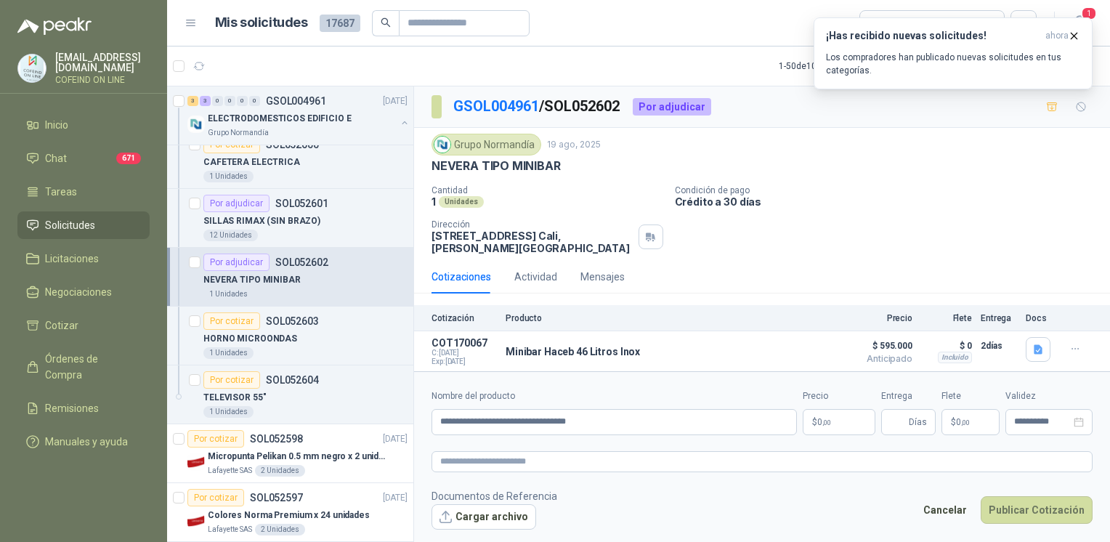
copy p "[STREET_ADDRESS]"
click at [516, 518] on button "Cargar archivo" at bounding box center [484, 517] width 105 height 26
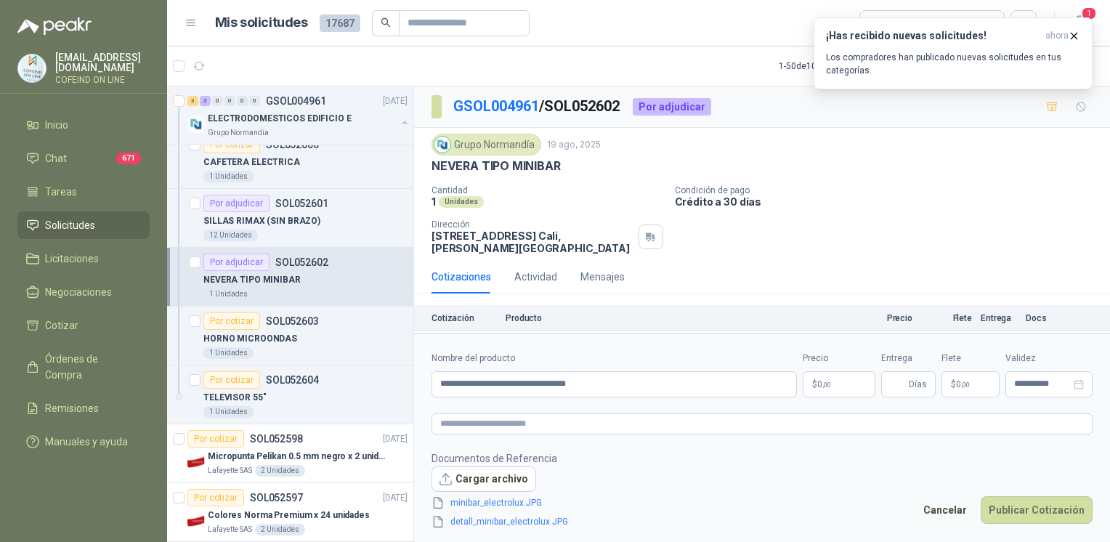
click at [852, 392] on body "[EMAIL_ADDRESS][DOMAIN_NAME] COFEIND ON LINE Inicio Chat 671 Tareas Solicitudes…" at bounding box center [555, 271] width 1110 height 542
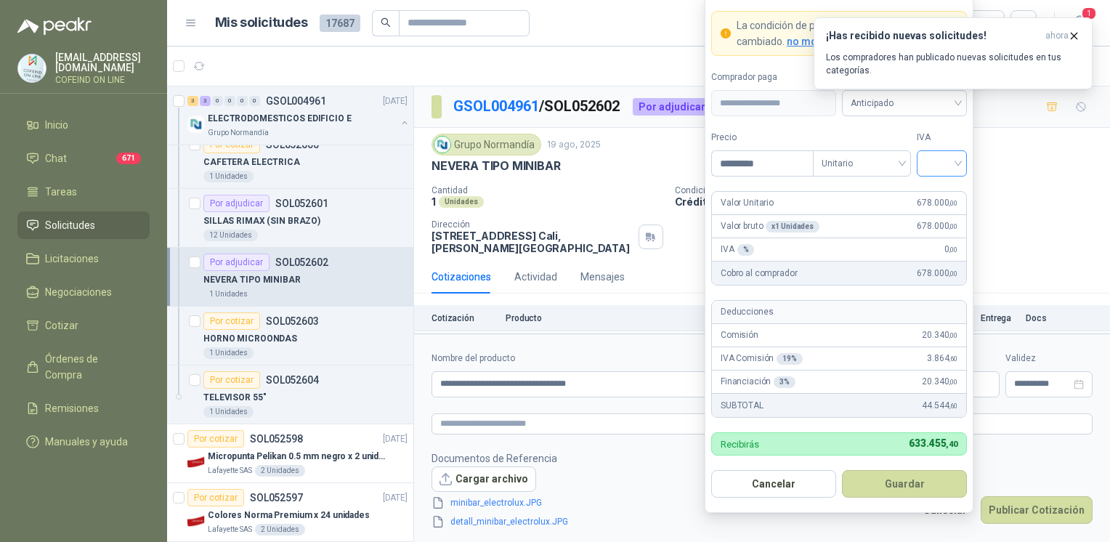
click at [950, 176] on span at bounding box center [942, 163] width 33 height 25
type input "*********"
click at [938, 237] on div "0%" at bounding box center [942, 241] width 27 height 16
click at [906, 469] on form "**********" at bounding box center [839, 254] width 269 height 517
click at [908, 477] on button "Guardar" at bounding box center [904, 484] width 125 height 28
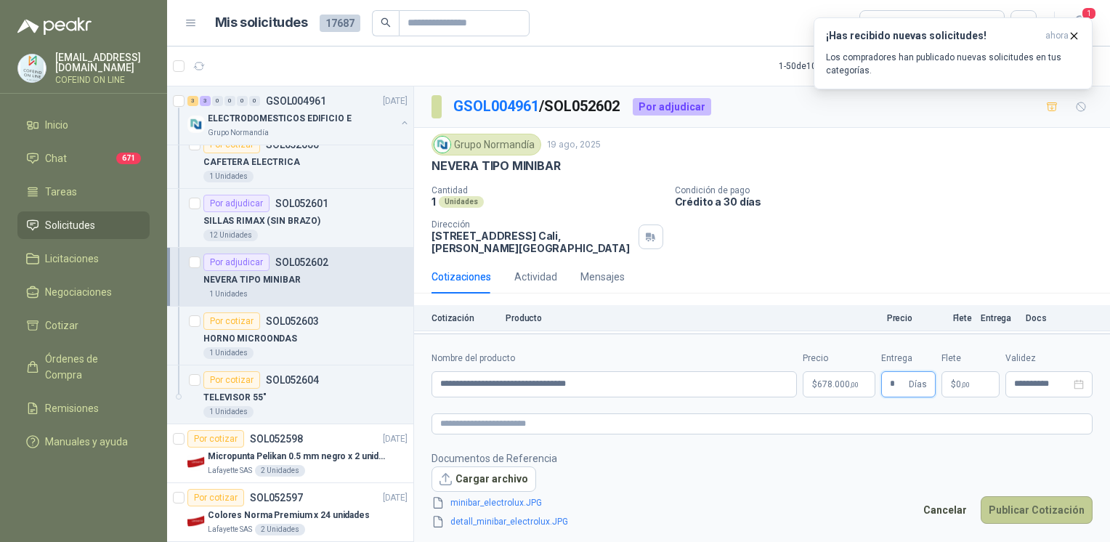
type input "*"
click at [1029, 521] on button "Publicar Cotización" at bounding box center [1037, 510] width 112 height 28
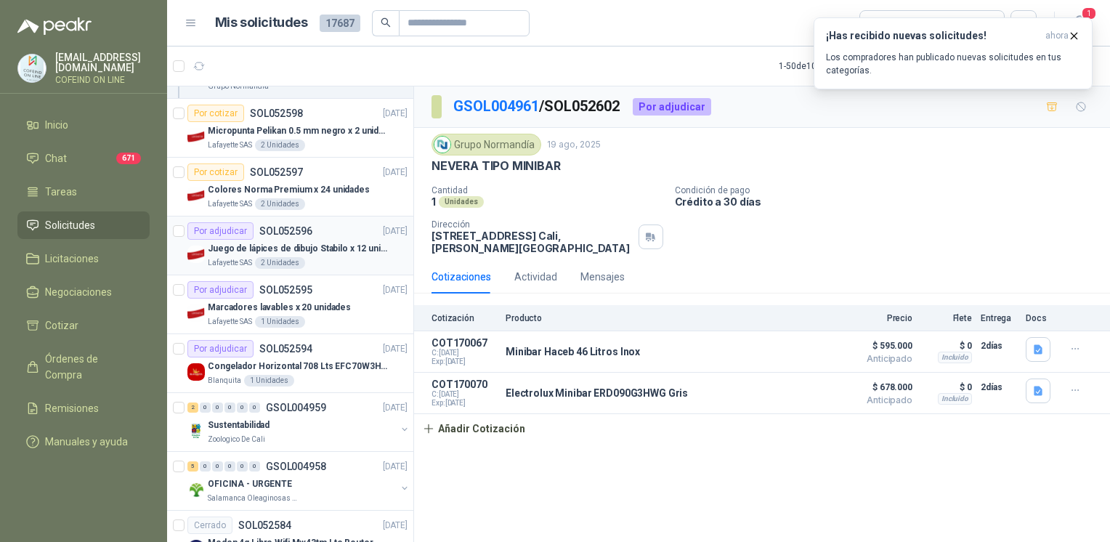
scroll to position [759, 0]
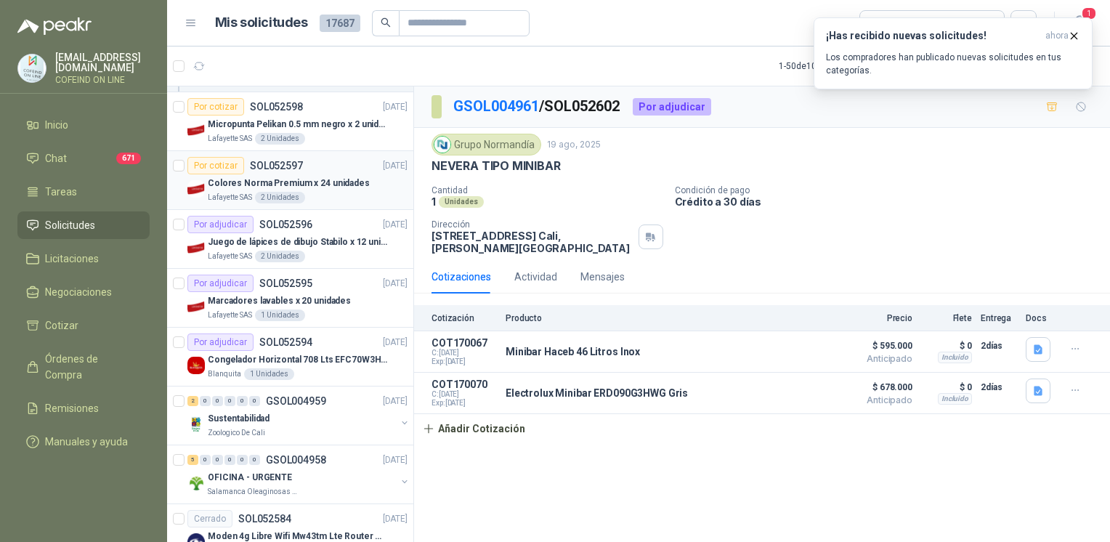
click at [355, 187] on p "Colores Norma Premium x 24 unidades" at bounding box center [289, 184] width 162 height 14
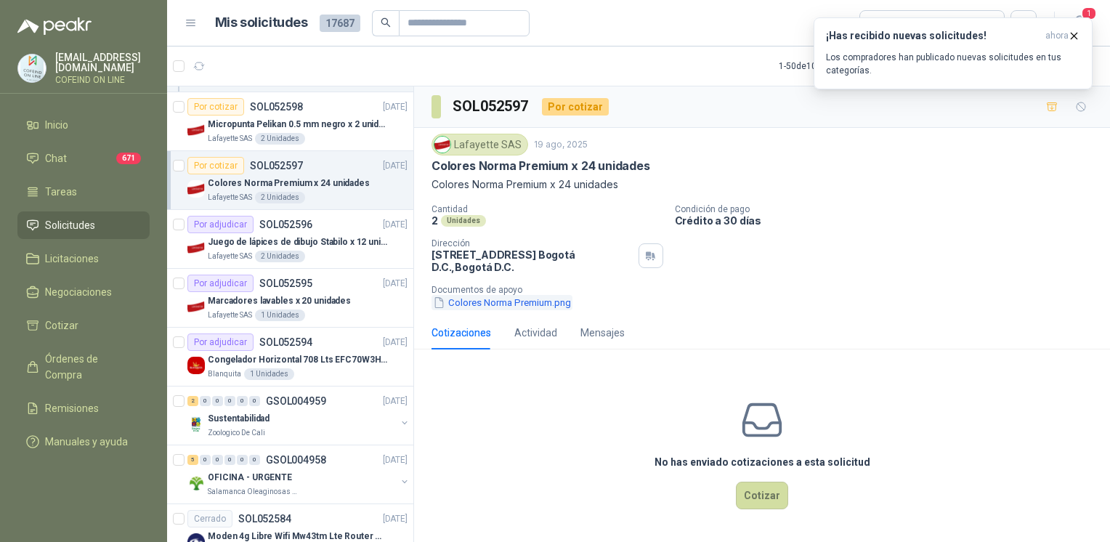
click at [471, 301] on button "Colores Norma Premium.png" at bounding box center [502, 302] width 141 height 15
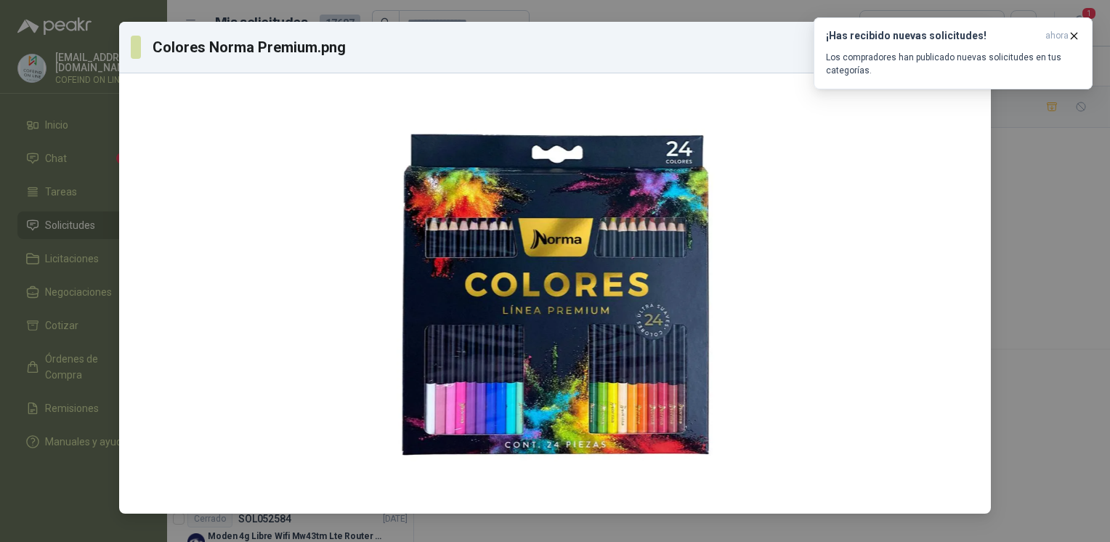
click at [1049, 269] on div "[PERSON_NAME] Premium.png Descargar" at bounding box center [555, 271] width 1110 height 542
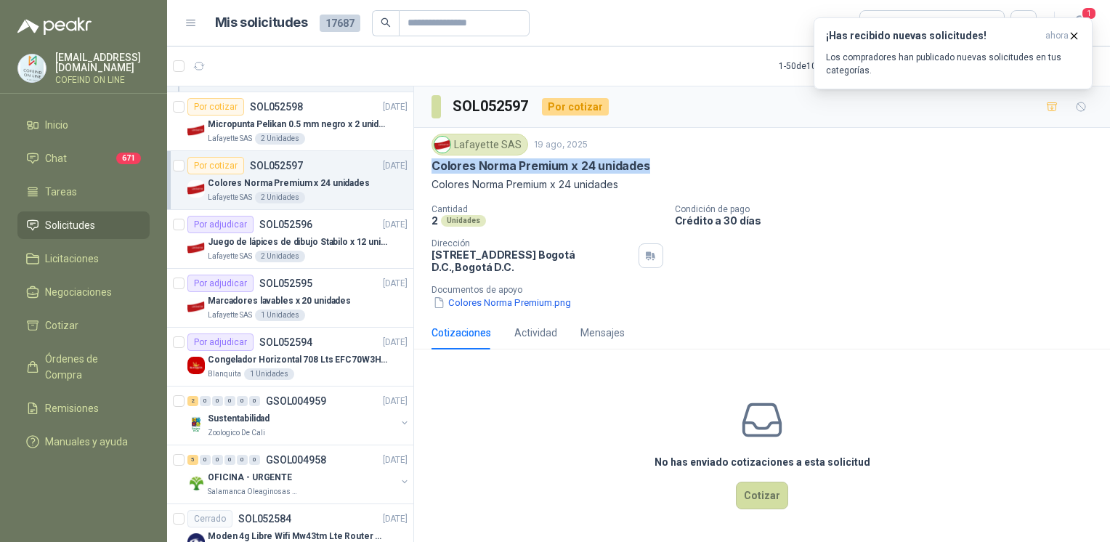
drag, startPoint x: 424, startPoint y: 168, endPoint x: 656, endPoint y: 171, distance: 231.9
click at [656, 171] on div "Lafayette SAS 19 ago, 2025 [PERSON_NAME] Premium x 24 unidades [PERSON_NAME] Pr…" at bounding box center [762, 222] width 696 height 188
copy p "Colores Norma Premium x 24 unidades"
click at [493, 306] on button "Colores Norma Premium.png" at bounding box center [502, 302] width 141 height 15
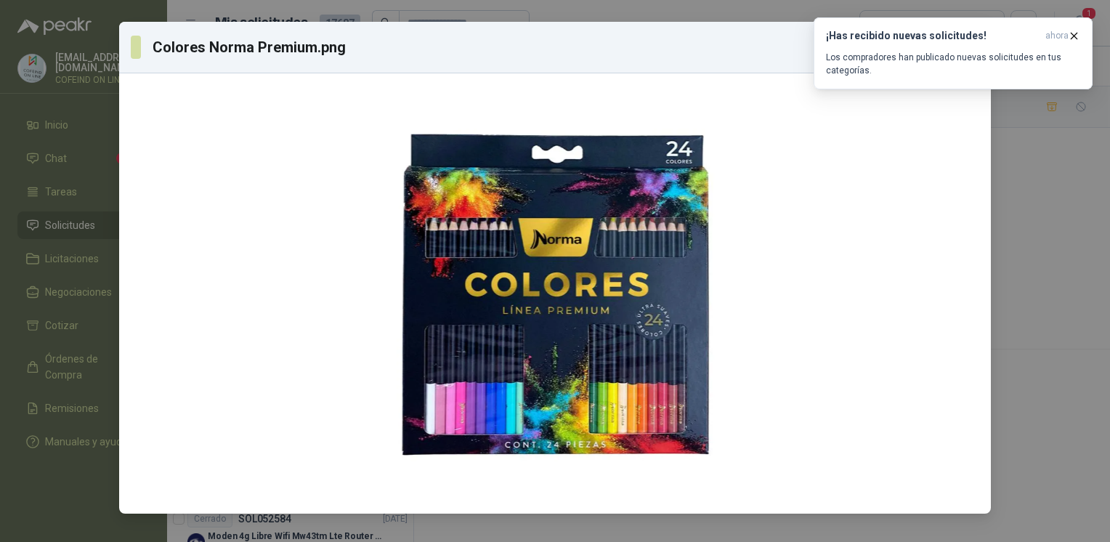
click at [301, 0] on html "[EMAIL_ADDRESS][DOMAIN_NAME] COFEIND ON LINE Inicio Chat 671 Tareas Solicitudes…" at bounding box center [555, 271] width 1110 height 542
click at [1023, 401] on div "[PERSON_NAME] Premium.png Descargar" at bounding box center [555, 271] width 1110 height 542
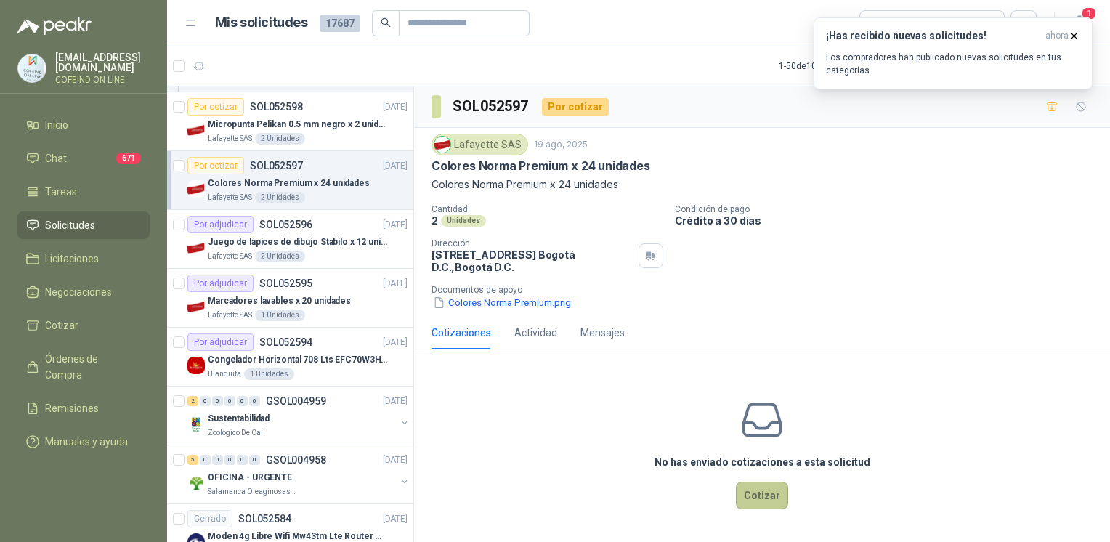
click at [765, 499] on button "Cotizar" at bounding box center [762, 496] width 52 height 28
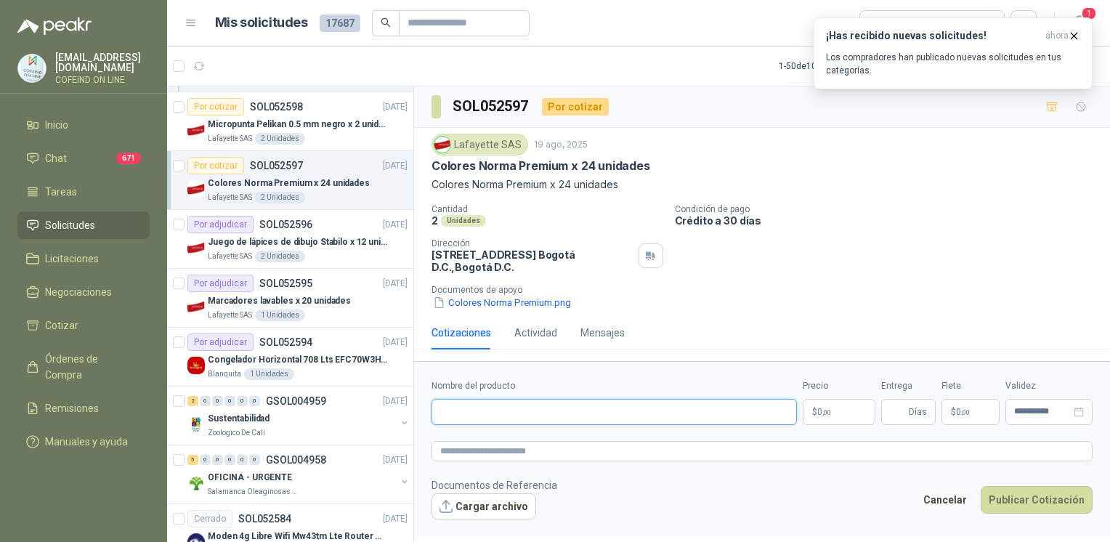
click at [584, 422] on input "Nombre del producto" at bounding box center [615, 412] width 366 height 26
paste input "**********"
type input "**********"
click at [488, 502] on button "Cargar archivo" at bounding box center [484, 506] width 105 height 26
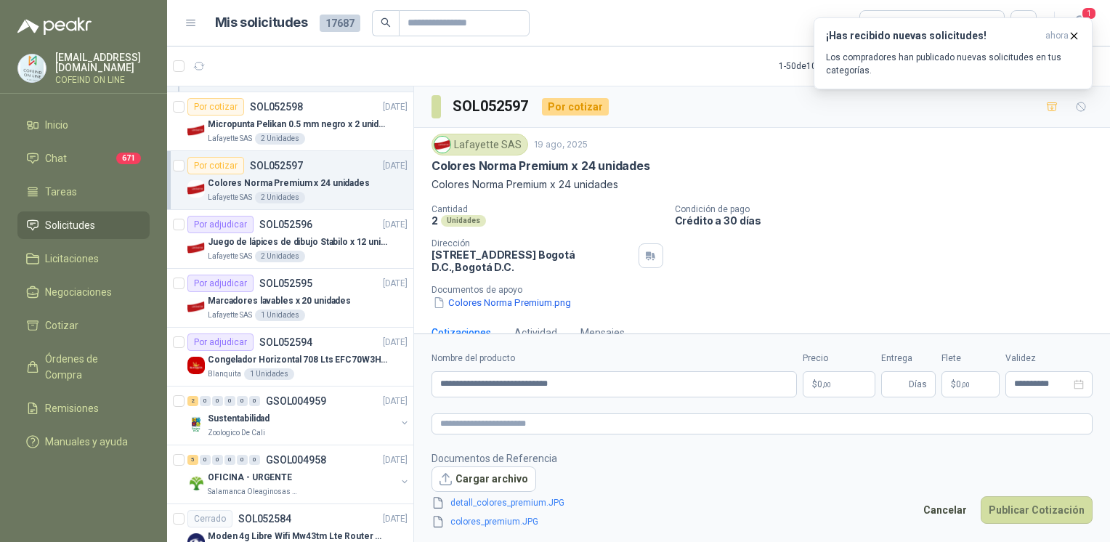
click at [847, 381] on body "[EMAIL_ADDRESS][DOMAIN_NAME] COFEIND ON LINE Inicio Chat 671 Tareas Solicitudes…" at bounding box center [555, 271] width 1110 height 542
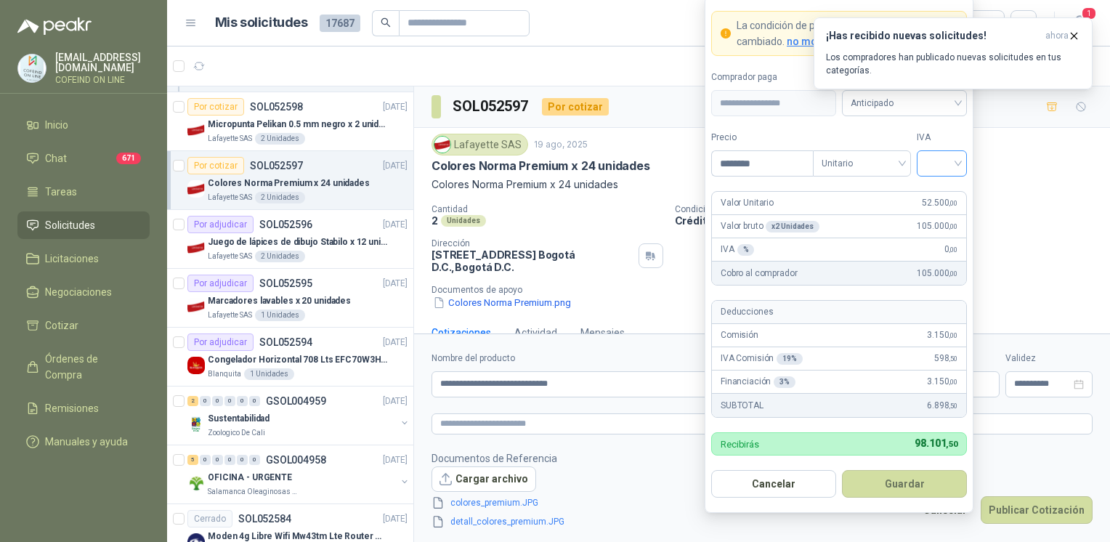
type input "********"
click at [936, 156] on input "search" at bounding box center [942, 162] width 33 height 22
click at [939, 246] on div "0%" at bounding box center [942, 241] width 27 height 16
click at [938, 245] on div "IVA % 0 ,00" at bounding box center [839, 249] width 254 height 23
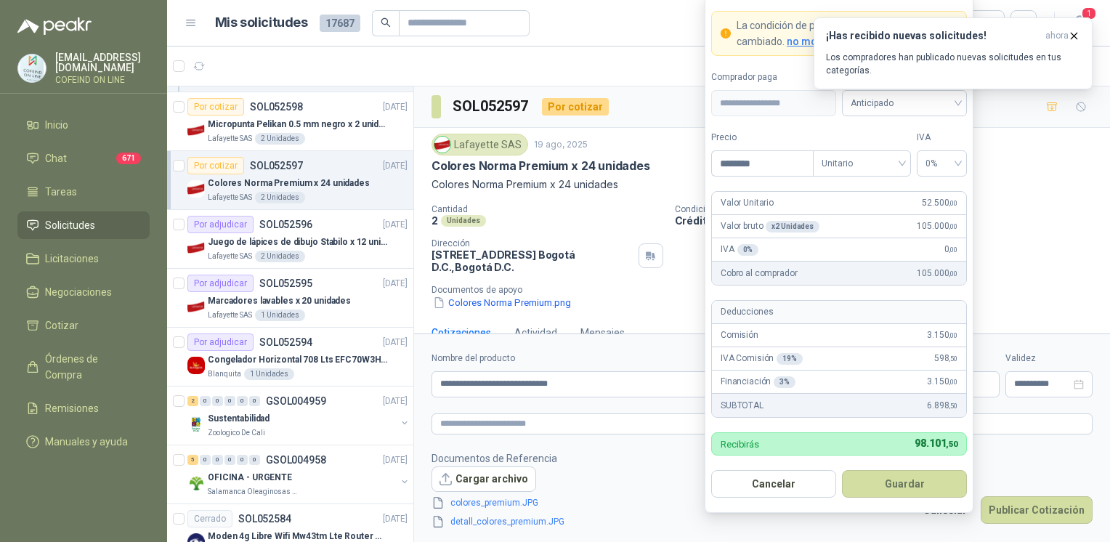
click at [916, 499] on form "**********" at bounding box center [839, 254] width 269 height 517
click at [913, 487] on button "Guardar" at bounding box center [904, 484] width 125 height 28
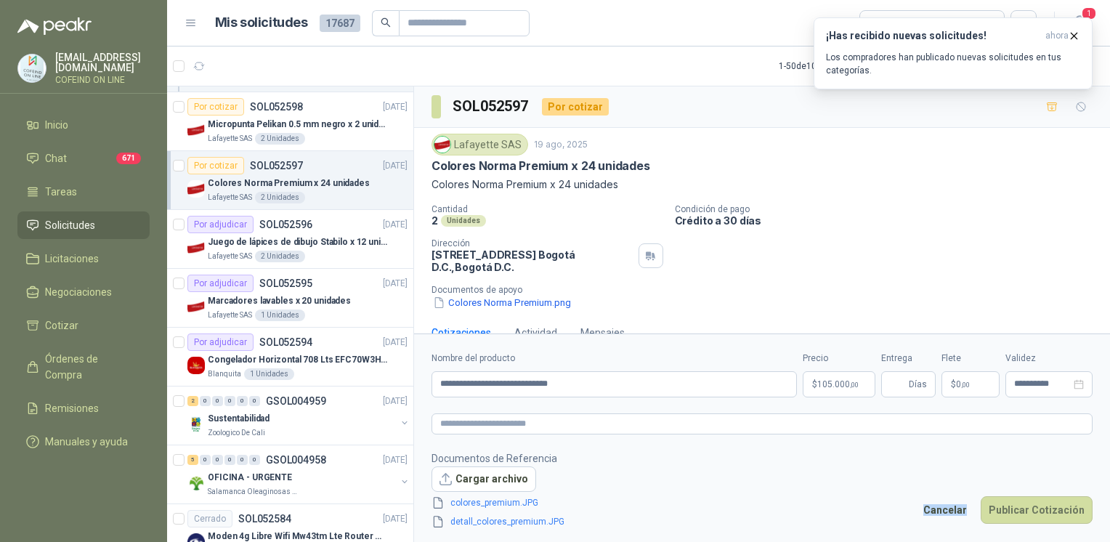
click at [913, 487] on footer "Documentos de Referencia Cargar archivo colores_premium.JPG detall_colores_prem…" at bounding box center [762, 491] width 661 height 80
drag, startPoint x: 913, startPoint y: 487, endPoint x: 901, endPoint y: 387, distance: 100.2
click at [901, 387] on input "Entrega" at bounding box center [898, 384] width 16 height 25
type input "*"
click at [1049, 504] on button "Publicar Cotización" at bounding box center [1037, 510] width 112 height 28
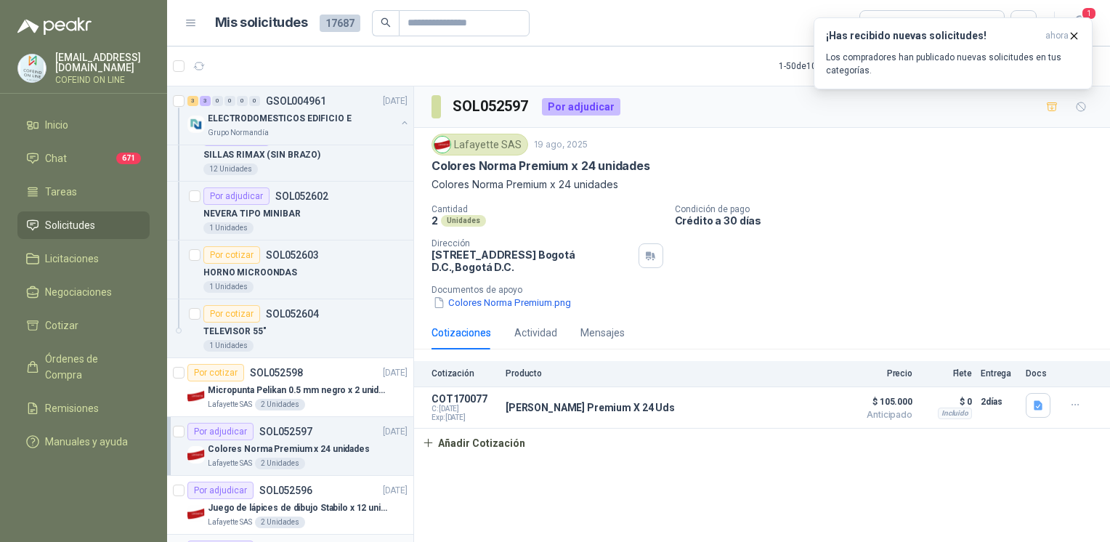
scroll to position [541, 0]
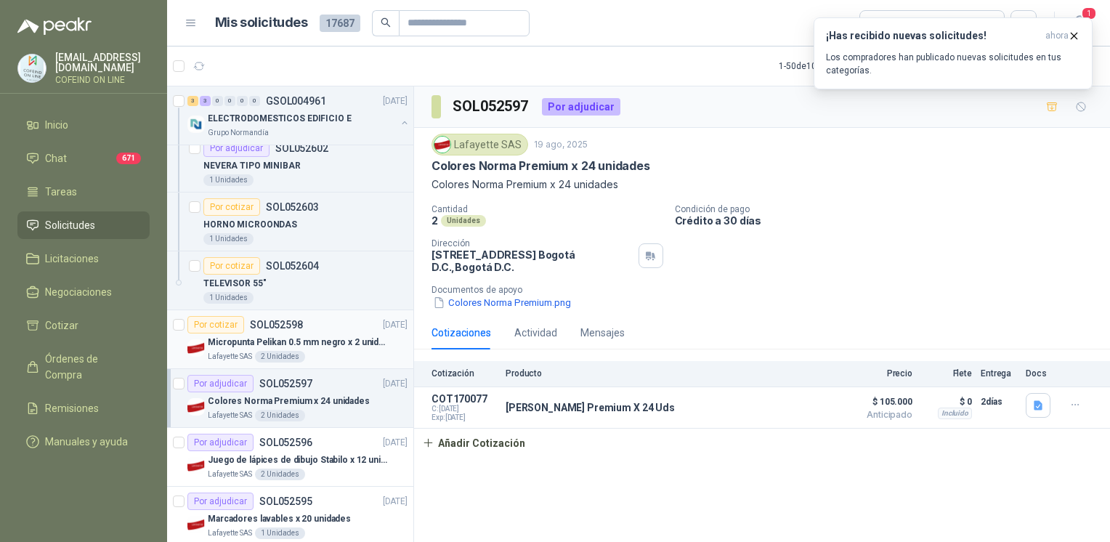
click at [265, 339] on p "Micropunta Pelikan 0.5 mm negro x 2 unidades" at bounding box center [298, 343] width 181 height 14
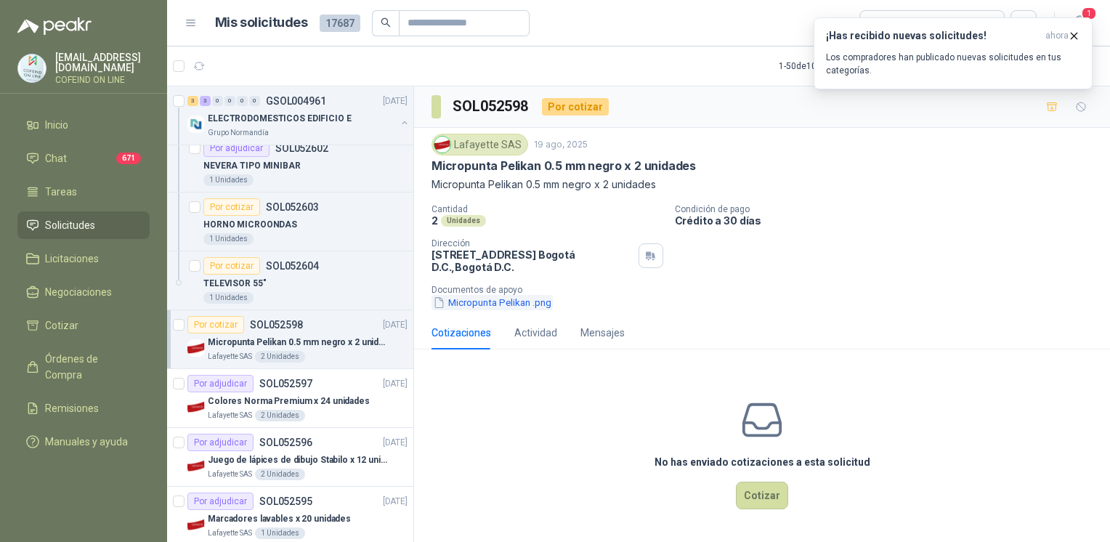
click at [475, 300] on button "Micropunta Pelikan .png" at bounding box center [492, 302] width 121 height 15
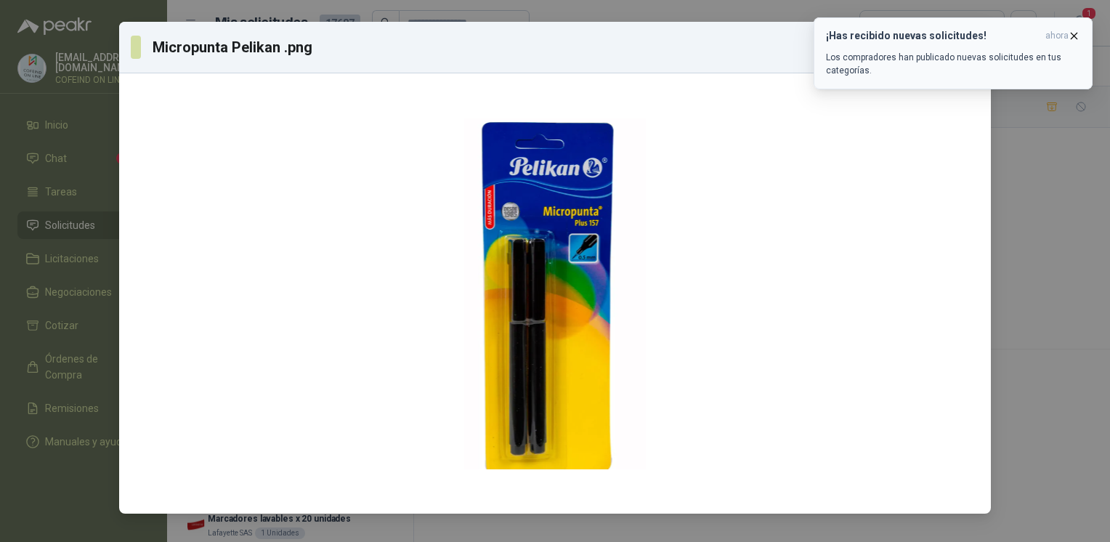
click at [1076, 35] on icon "button" at bounding box center [1074, 36] width 12 height 12
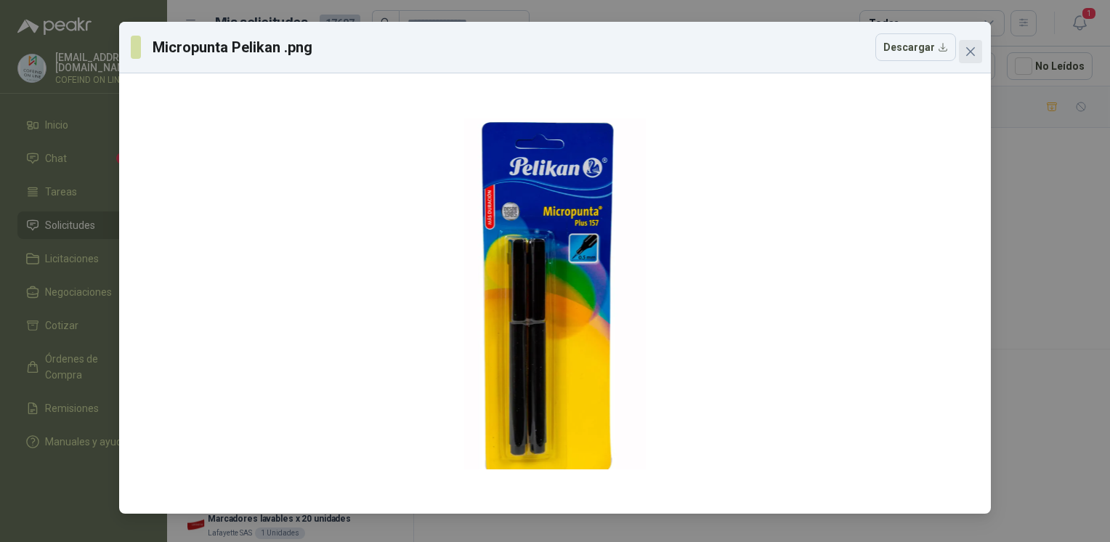
click at [979, 50] on span "Close" at bounding box center [970, 52] width 23 height 12
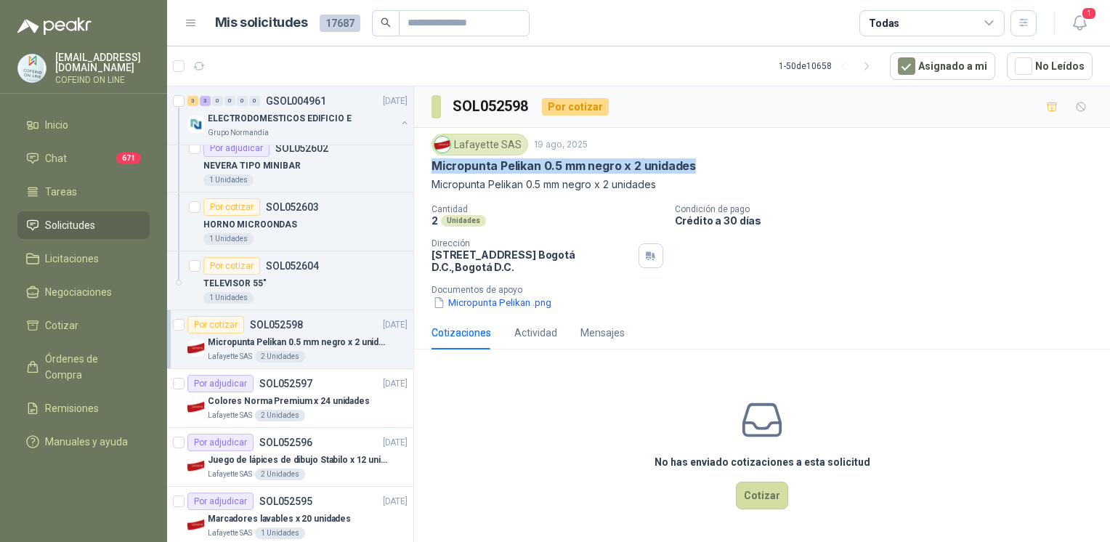
drag, startPoint x: 429, startPoint y: 161, endPoint x: 707, endPoint y: 163, distance: 278.3
click at [707, 163] on div "Lafayette SAS 19 ago, 2025 Micropunta Pelikan 0.5 mm negro x 2 unidades Micropu…" at bounding box center [762, 222] width 696 height 188
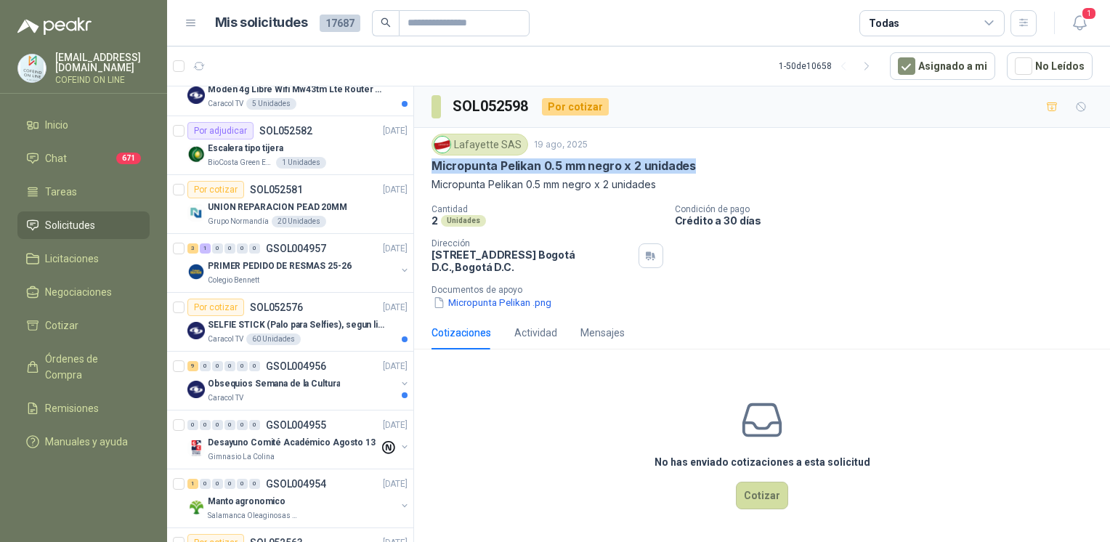
scroll to position [1212, 0]
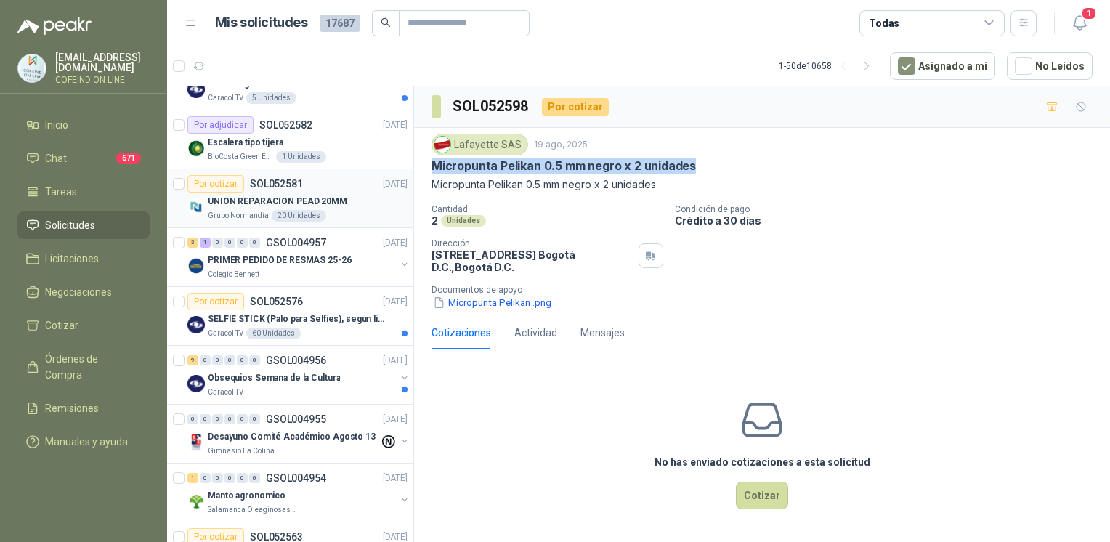
click at [254, 211] on p "Grupo Normandía" at bounding box center [238, 216] width 61 height 12
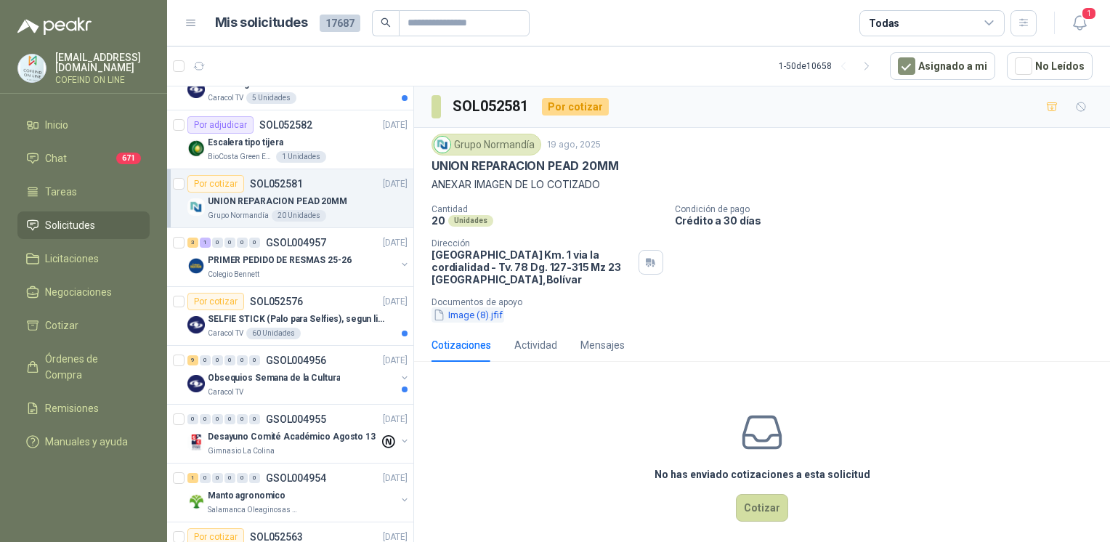
click at [490, 310] on button "Image (8).jfif" at bounding box center [468, 314] width 73 height 15
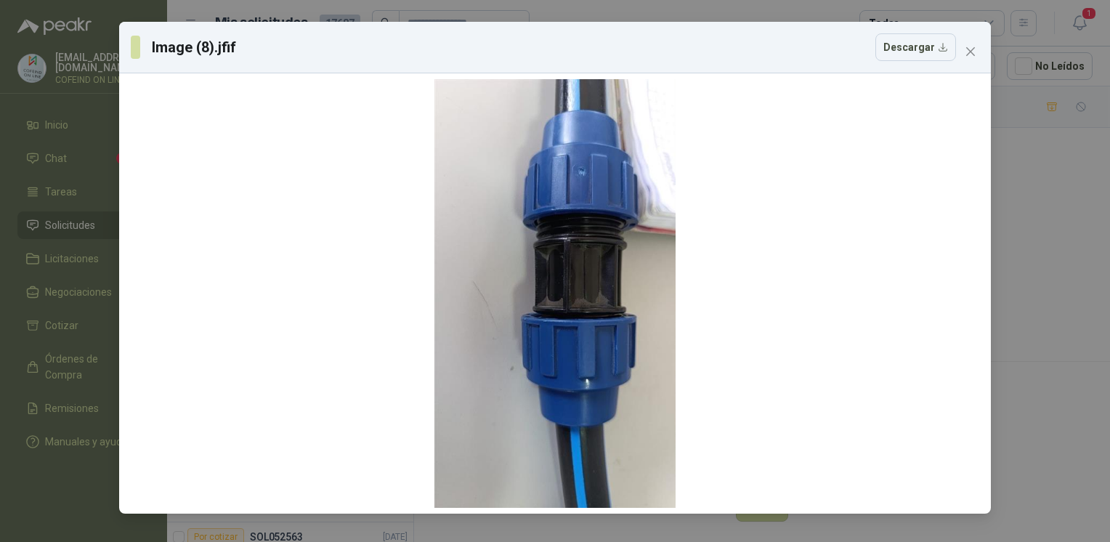
click at [1017, 272] on div "Image (8).jfif Descargar" at bounding box center [555, 271] width 1110 height 542
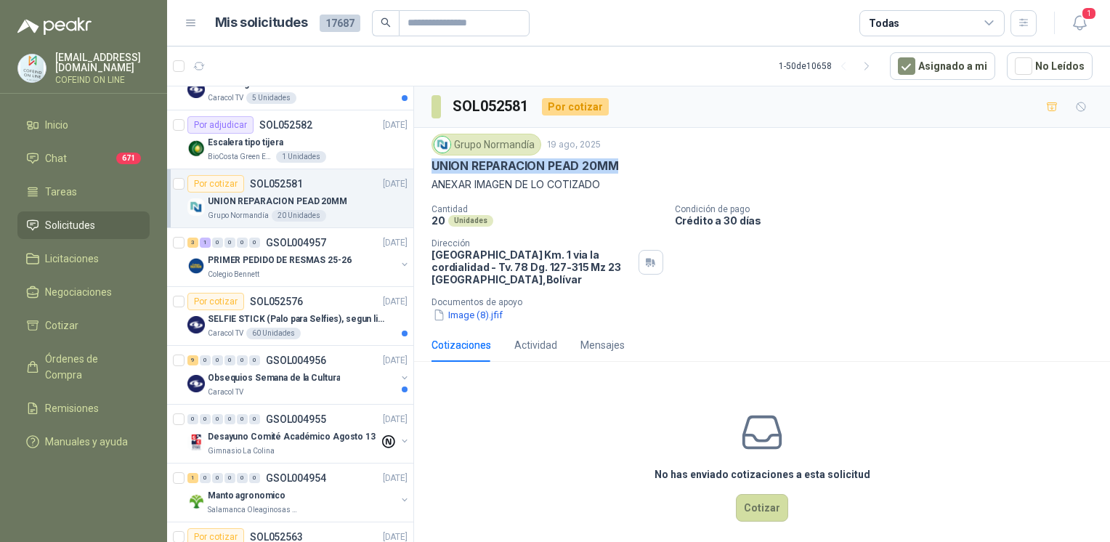
drag, startPoint x: 427, startPoint y: 163, endPoint x: 625, endPoint y: 168, distance: 198.5
click at [625, 168] on div "Grupo Normandía 19 ago, 2025 UNION REPARACION PEAD 20MM ANEXAR IMAGEN DE LO COT…" at bounding box center [762, 228] width 696 height 201
copy p "UNION REPARACION PEAD 20MM"
click at [488, 307] on button "Image (8).jfif" at bounding box center [468, 314] width 73 height 15
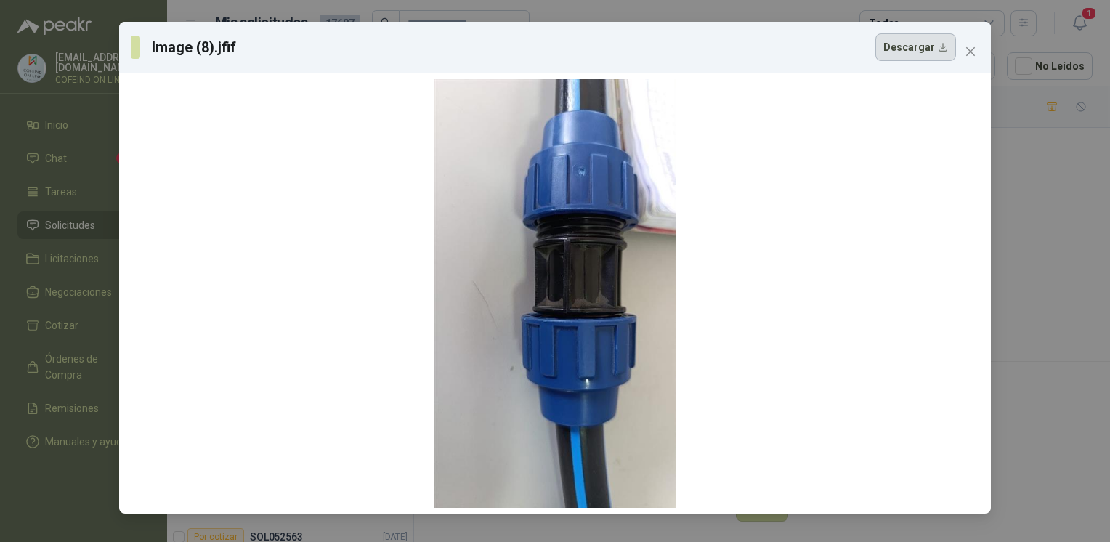
click at [924, 44] on button "Descargar" at bounding box center [916, 47] width 81 height 28
click at [1110, 320] on html "[EMAIL_ADDRESS][DOMAIN_NAME] COFEIND ON LINE Inicio Chat 671 Tareas Solicitudes…" at bounding box center [555, 271] width 1110 height 542
click at [1094, 308] on div "Image (8).jfif Descargar" at bounding box center [555, 271] width 1110 height 542
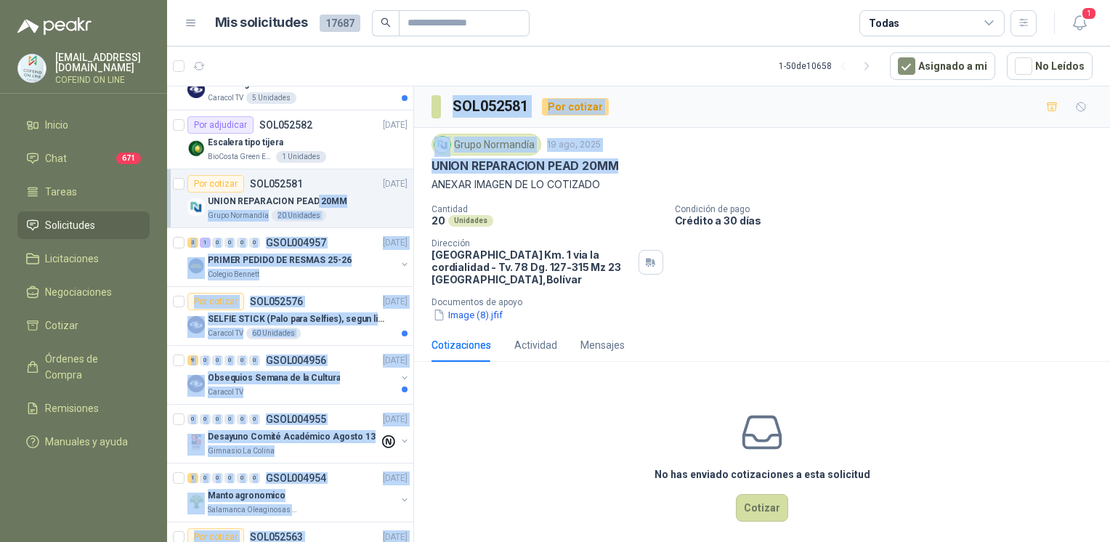
click at [309, 193] on div "1 0 0 0 0 0 GSOL004964 [DATE] 99-RQP-975 Santa [PERSON_NAME] 0 0 0 0 0 0 GSOL00…" at bounding box center [638, 316] width 943 height 461
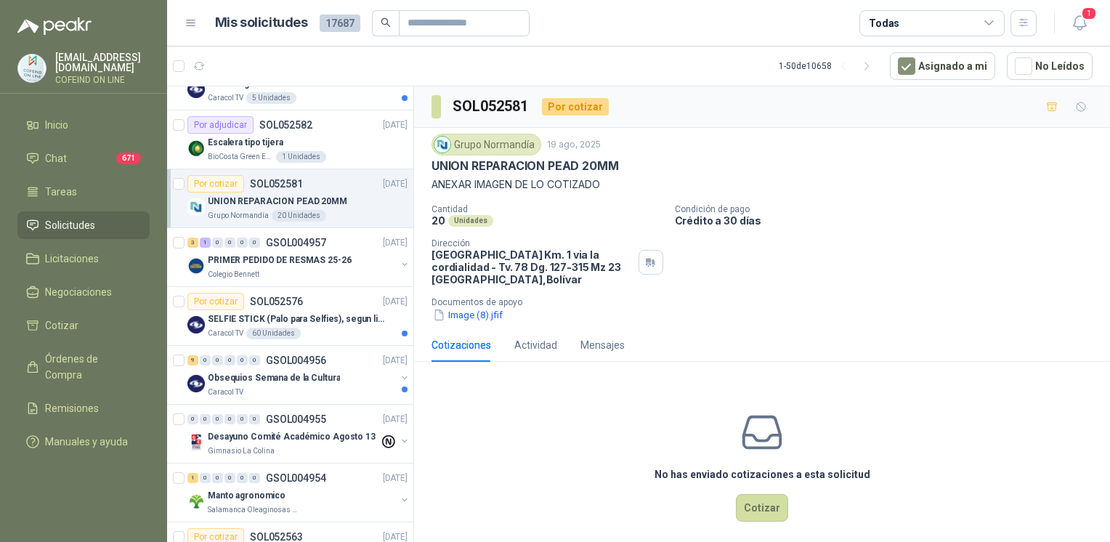
click at [531, 411] on div "No has enviado cotizaciones a esta solicitud Cotizar" at bounding box center [762, 466] width 696 height 185
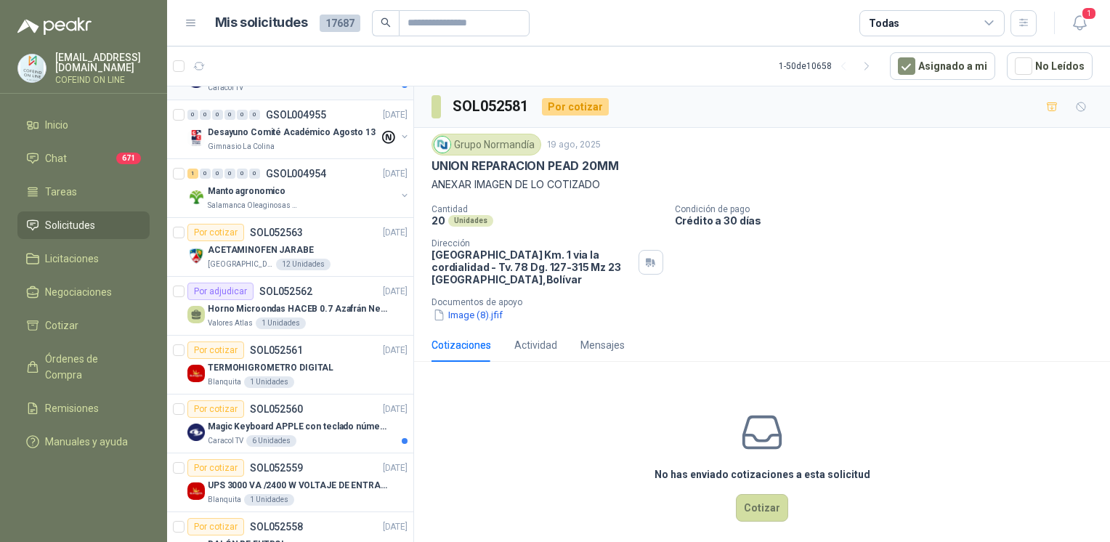
scroll to position [1531, 0]
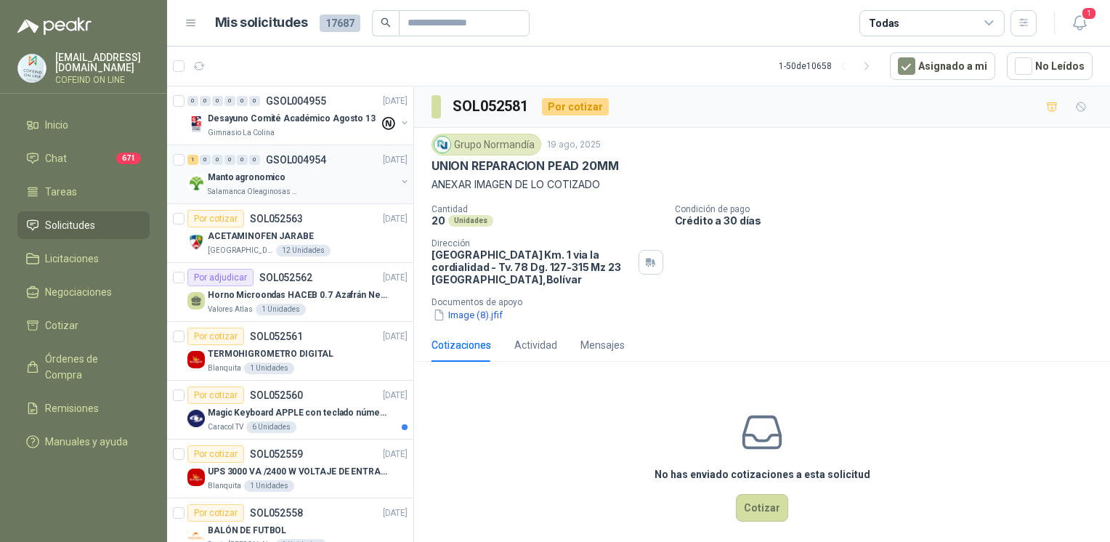
click at [275, 169] on div "Manto agronomico" at bounding box center [302, 177] width 188 height 17
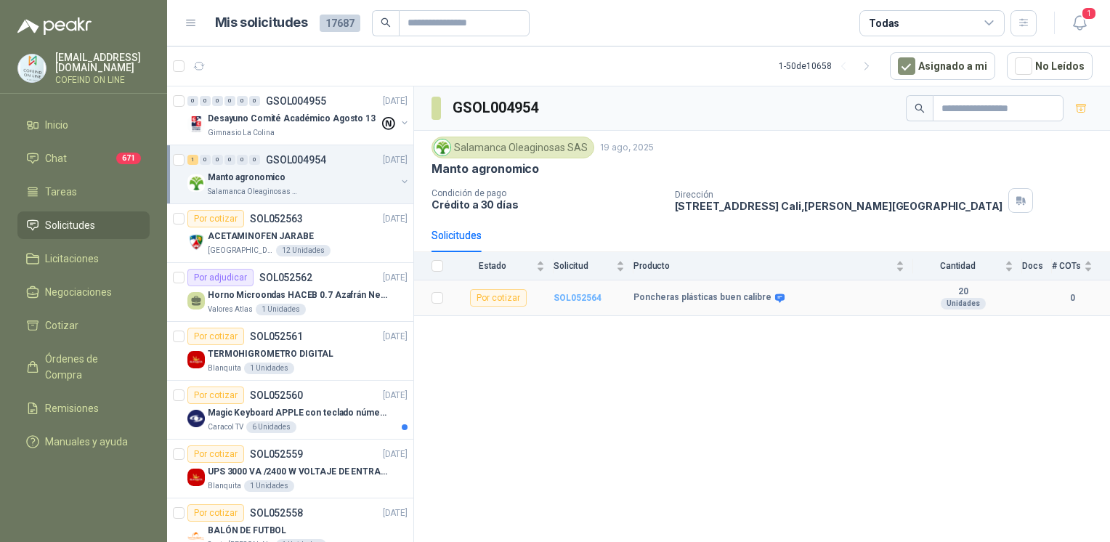
click at [579, 298] on b "SOL052564" at bounding box center [578, 298] width 48 height 10
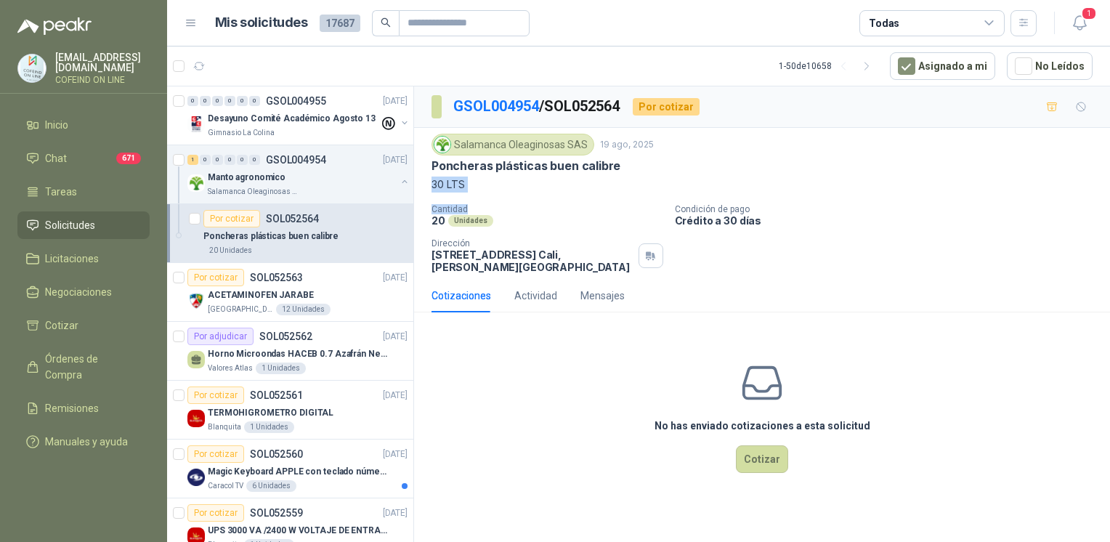
drag, startPoint x: 616, startPoint y: 168, endPoint x: 474, endPoint y: 202, distance: 146.5
click at [474, 202] on div "Salamanca Oleaginosas SAS 19 ago, 2025 Poncheras plásticas buen calibre 30 LTS …" at bounding box center [762, 204] width 661 height 140
drag, startPoint x: 474, startPoint y: 202, endPoint x: 464, endPoint y: 193, distance: 13.4
click at [464, 193] on div "Salamanca Oleaginosas SAS 19 ago, 2025 Poncheras plásticas buen calibre 30 LTS …" at bounding box center [762, 204] width 661 height 140
click at [473, 188] on p "30 LTS" at bounding box center [762, 185] width 661 height 16
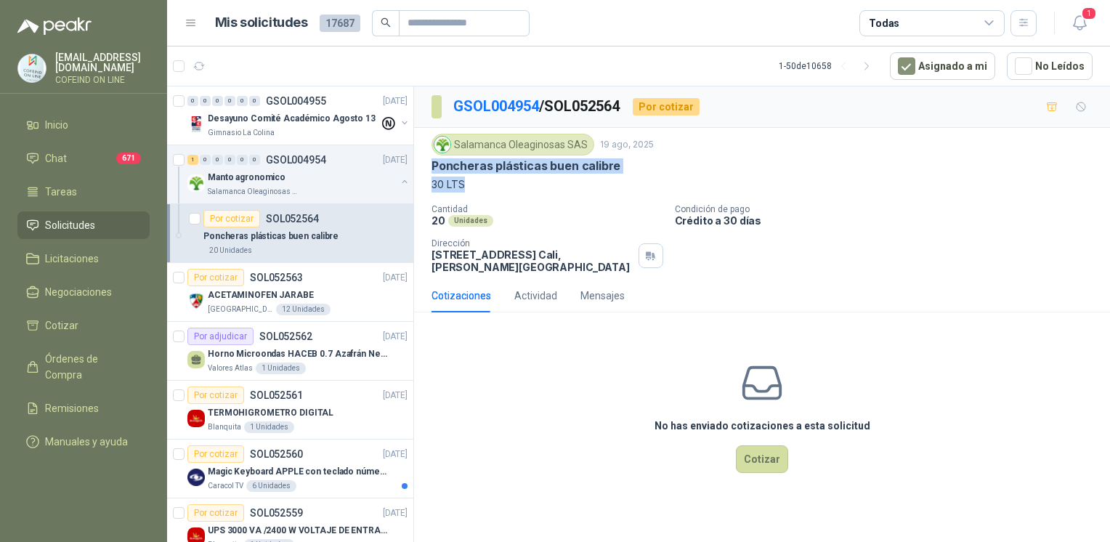
drag, startPoint x: 416, startPoint y: 174, endPoint x: 430, endPoint y: 169, distance: 15.4
click at [430, 169] on div "Salamanca Oleaginosas SAS 19 ago, 2025 Poncheras plásticas buen calibre 30 LTS …" at bounding box center [762, 203] width 696 height 151
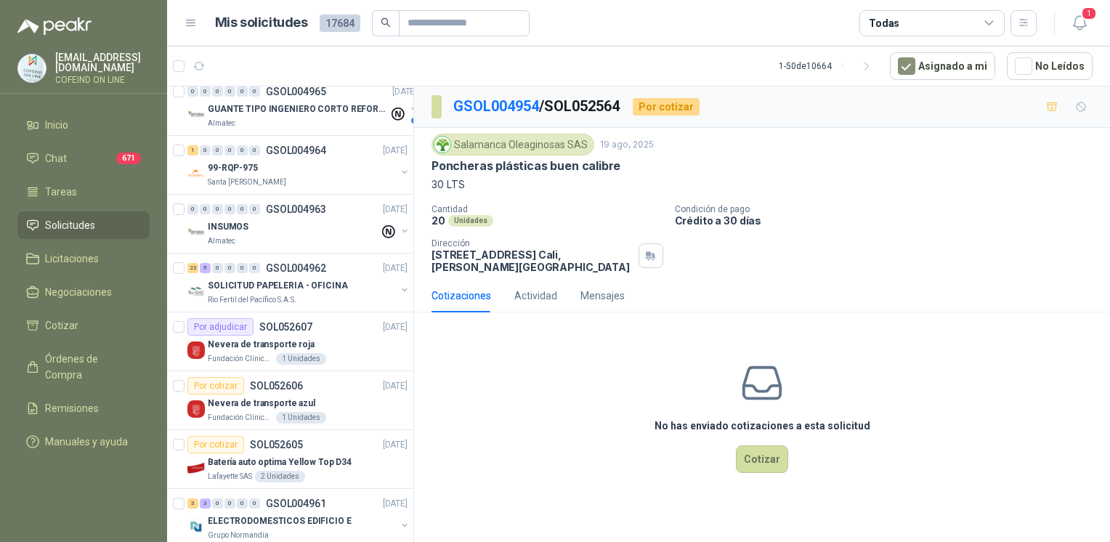
scroll to position [337, 0]
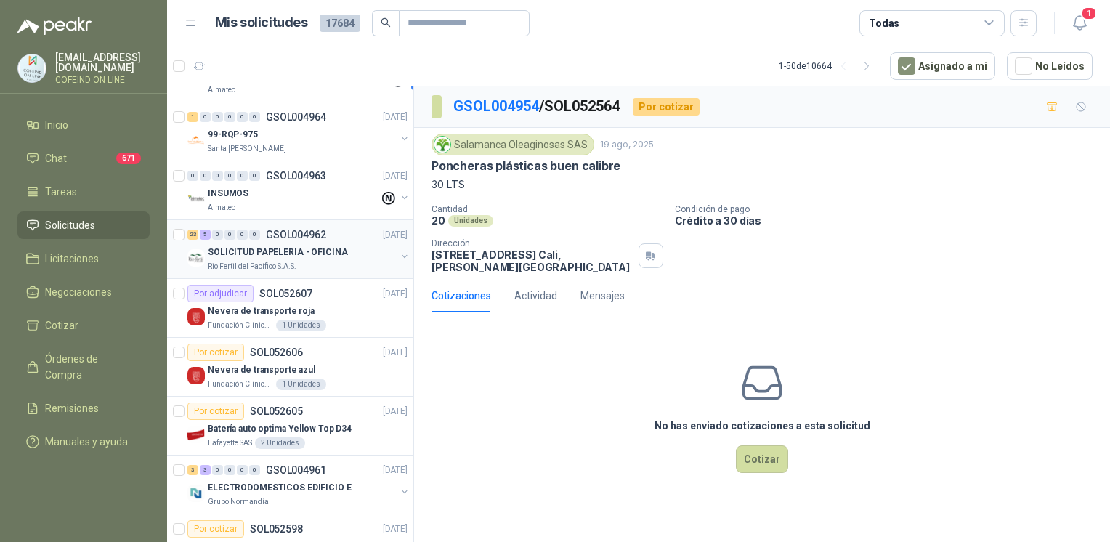
click at [295, 254] on p "SOLICITUD PAPELERIA - OFICINA" at bounding box center [278, 253] width 140 height 14
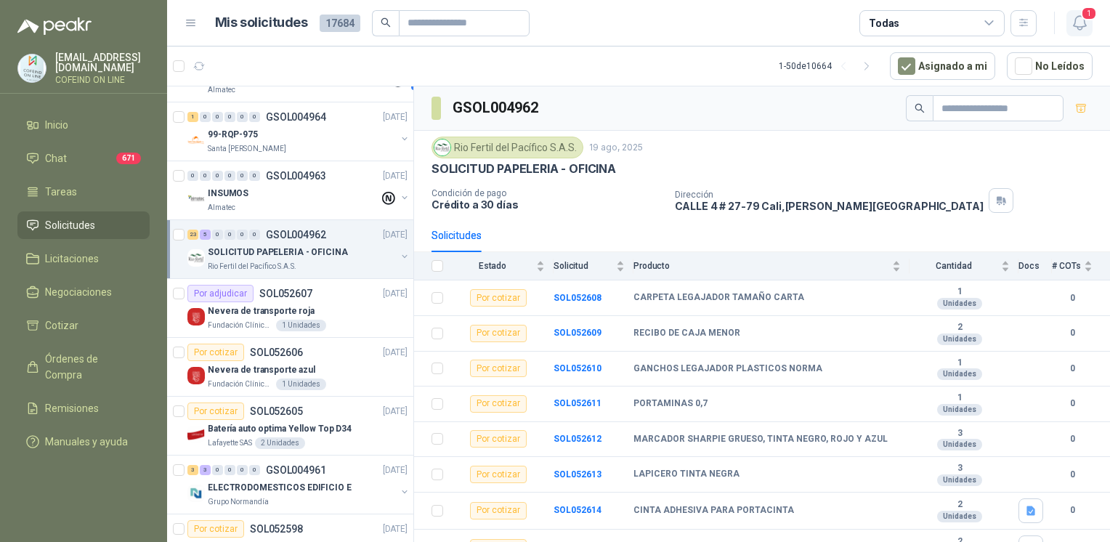
click at [1083, 13] on span "1" at bounding box center [1089, 14] width 16 height 14
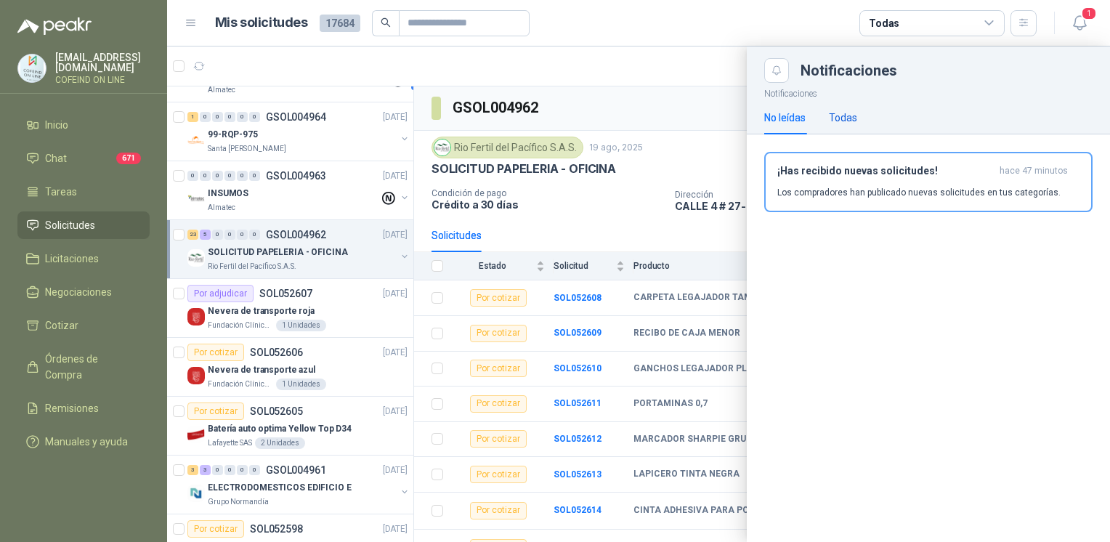
click at [843, 124] on div "Todas" at bounding box center [843, 118] width 28 height 16
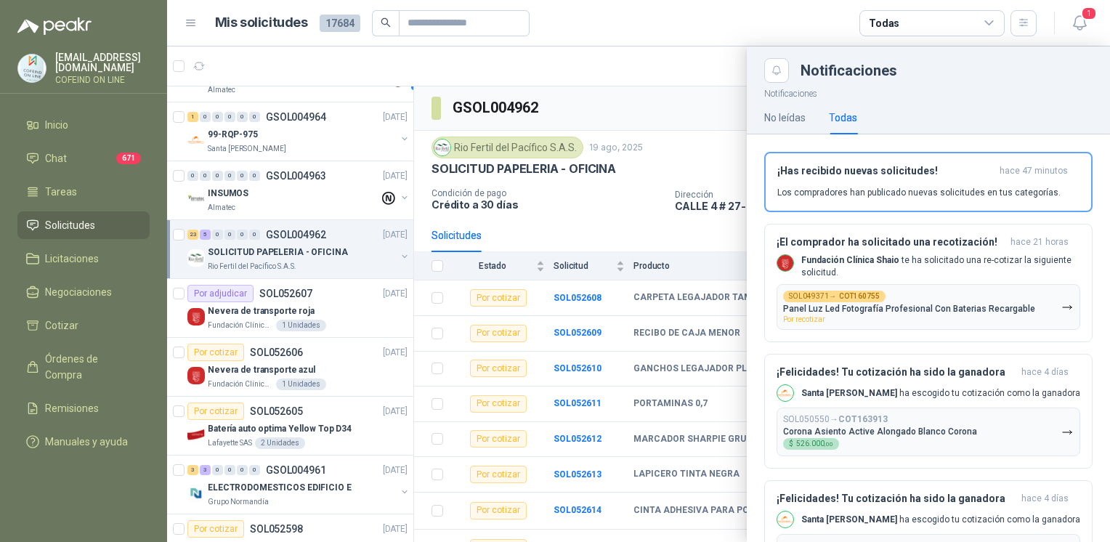
drag, startPoint x: 407, startPoint y: 191, endPoint x: 406, endPoint y: 97, distance: 94.5
click at [406, 97] on div at bounding box center [638, 295] width 943 height 496
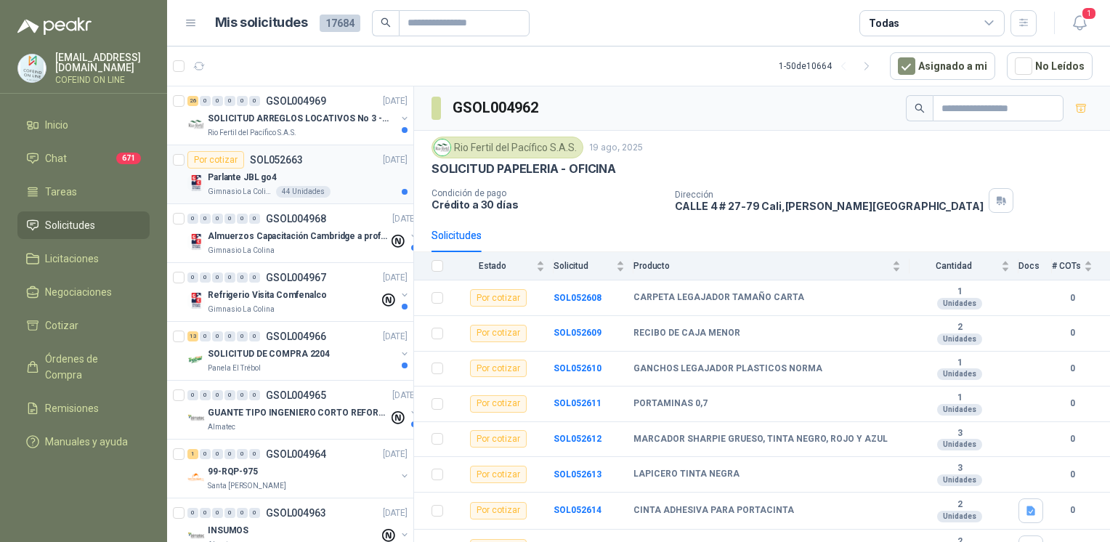
click at [238, 182] on p "Parlante JBL go4" at bounding box center [242, 178] width 69 height 14
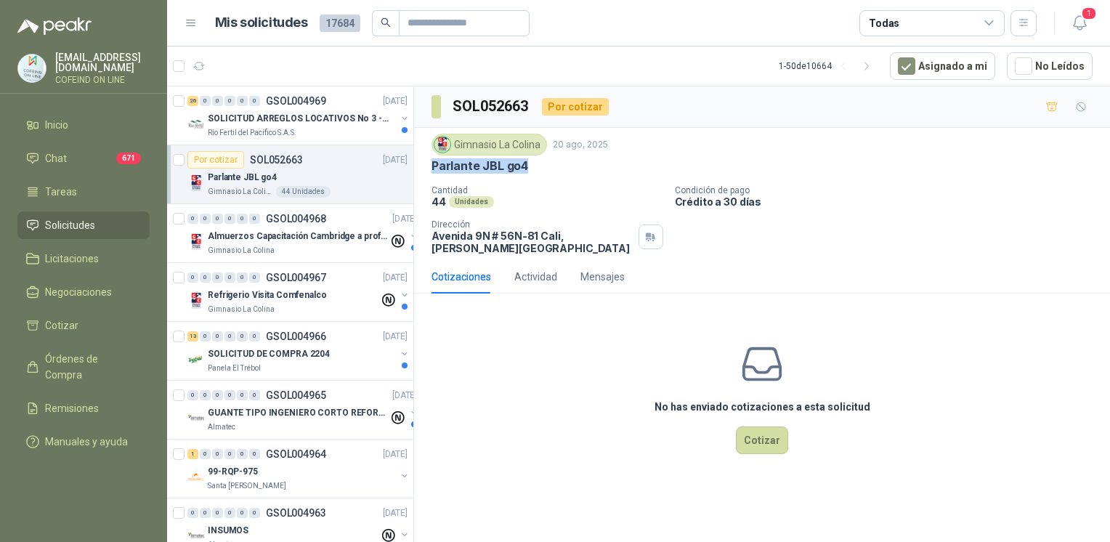
drag, startPoint x: 526, startPoint y: 158, endPoint x: 430, endPoint y: 162, distance: 96.8
click at [430, 162] on div "Gimnasio La Colina 20 ago, 2025 Parlante JBL go4 Cantidad 44 Unidades Condición…" at bounding box center [762, 194] width 696 height 132
click at [781, 446] on button "Cotizar" at bounding box center [762, 441] width 52 height 28
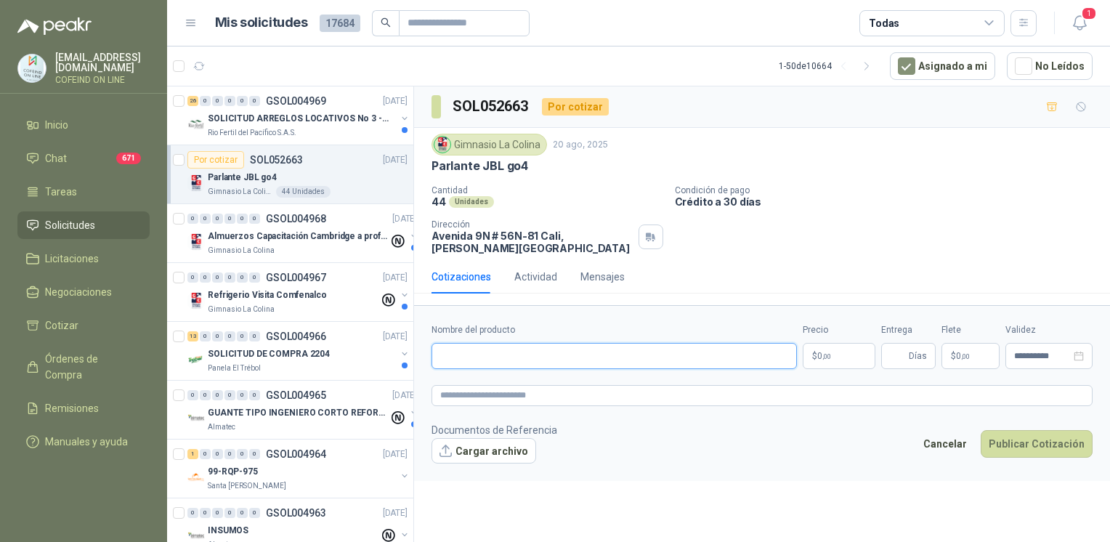
click at [616, 356] on input "Nombre del producto" at bounding box center [615, 356] width 366 height 26
paste input "**********"
drag, startPoint x: 572, startPoint y: 359, endPoint x: 308, endPoint y: 365, distance: 263.9
click at [308, 365] on div "26 0 0 0 0 0 GSOL004969 20/08/25 SOLICITUD ARREGLOS LOCATIVOS No 3 - PICHINDE R…" at bounding box center [638, 316] width 943 height 461
paste input "**********"
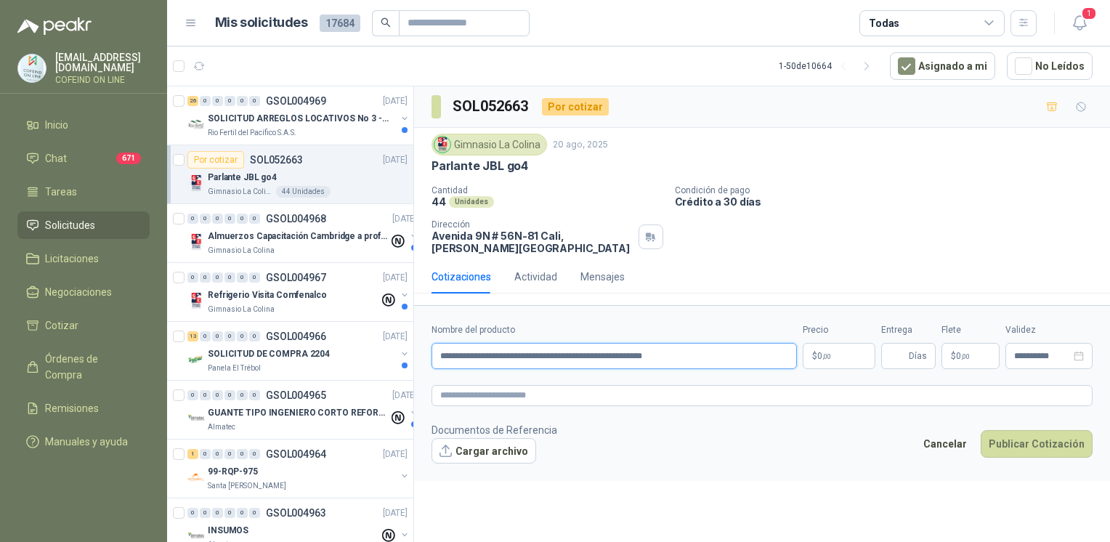
type input "**********"
click at [467, 452] on button "Cargar archivo" at bounding box center [484, 451] width 105 height 26
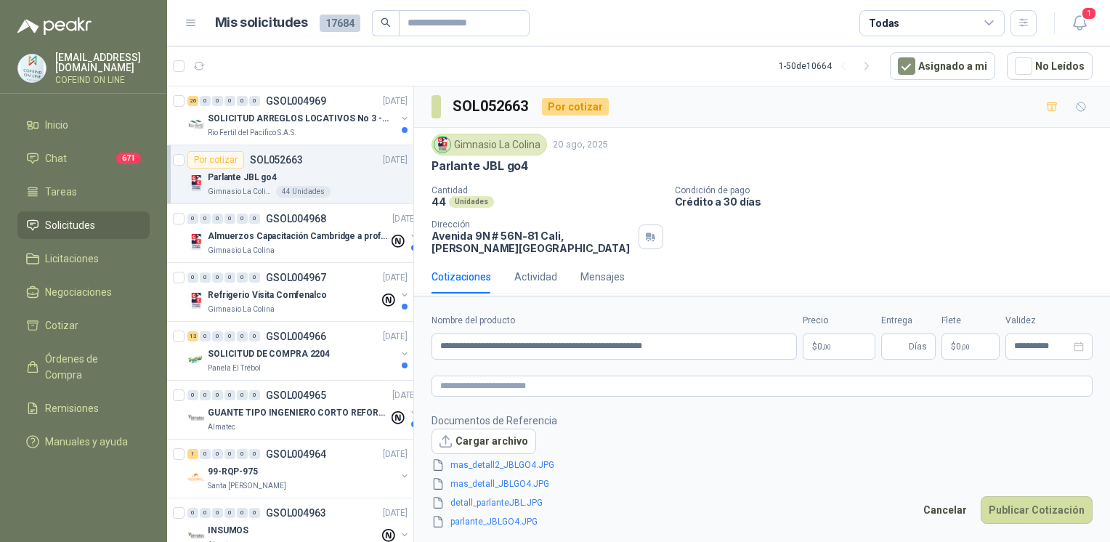
click at [823, 348] on body "osnaider564@gmail.com COFEIND ON LINE Inicio Chat 671 Tareas Solicitudes Licita…" at bounding box center [555, 271] width 1110 height 542
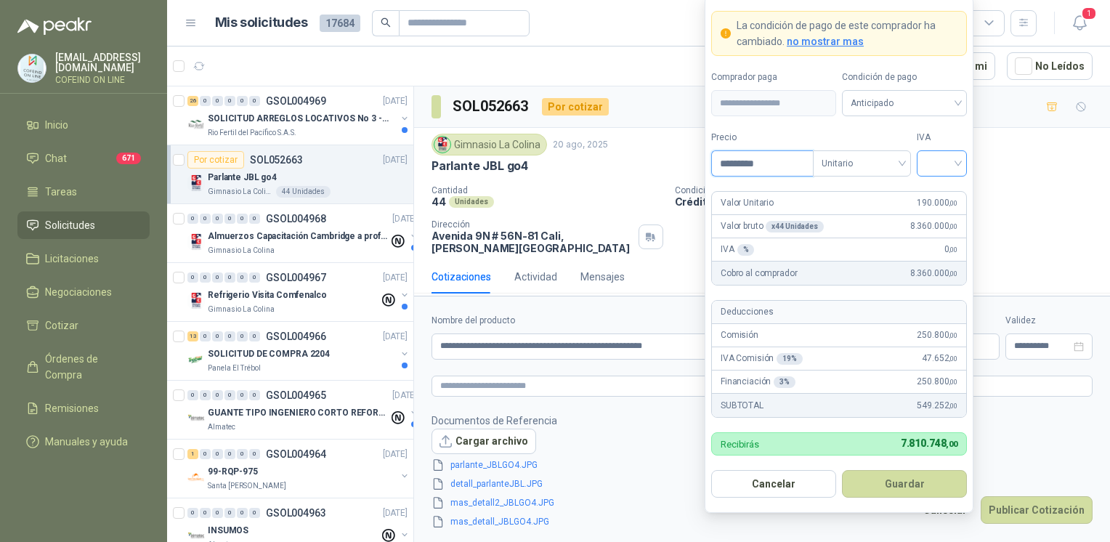
type input "*********"
click at [951, 164] on input "search" at bounding box center [942, 162] width 33 height 22
click at [948, 240] on div "0%" at bounding box center [942, 241] width 27 height 16
click at [891, 481] on button "Guardar" at bounding box center [904, 484] width 125 height 28
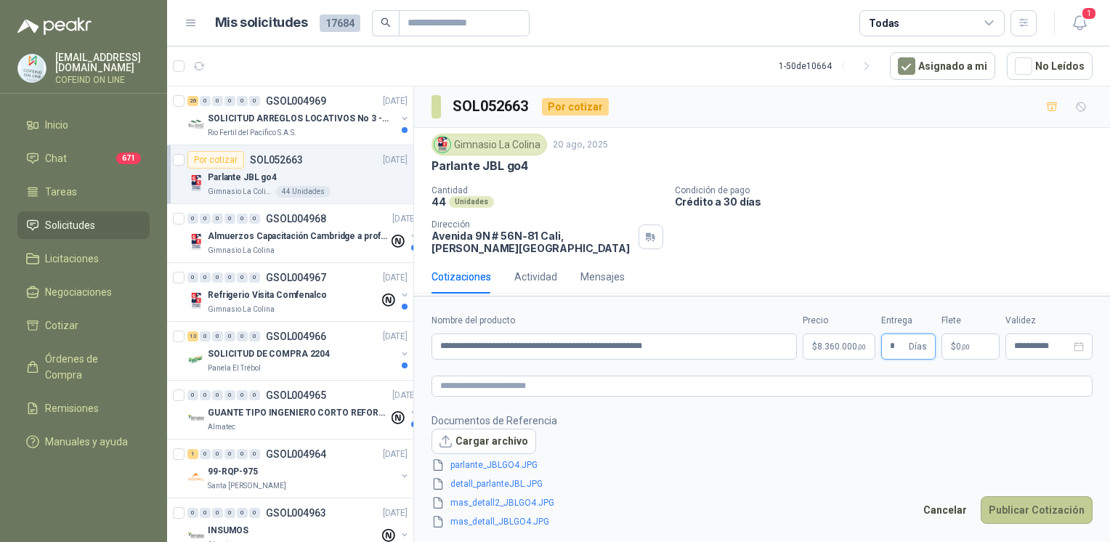
type input "*"
click at [1047, 518] on button "Publicar Cotización" at bounding box center [1037, 510] width 112 height 28
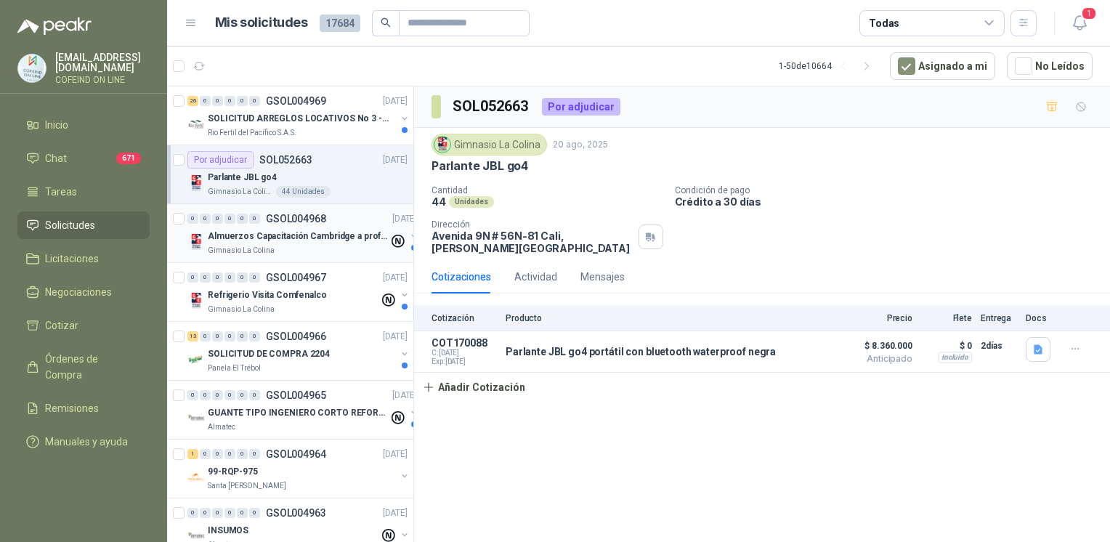
click at [324, 230] on p "Almuerzos Capacitación Cambridge a profesores" at bounding box center [298, 237] width 181 height 14
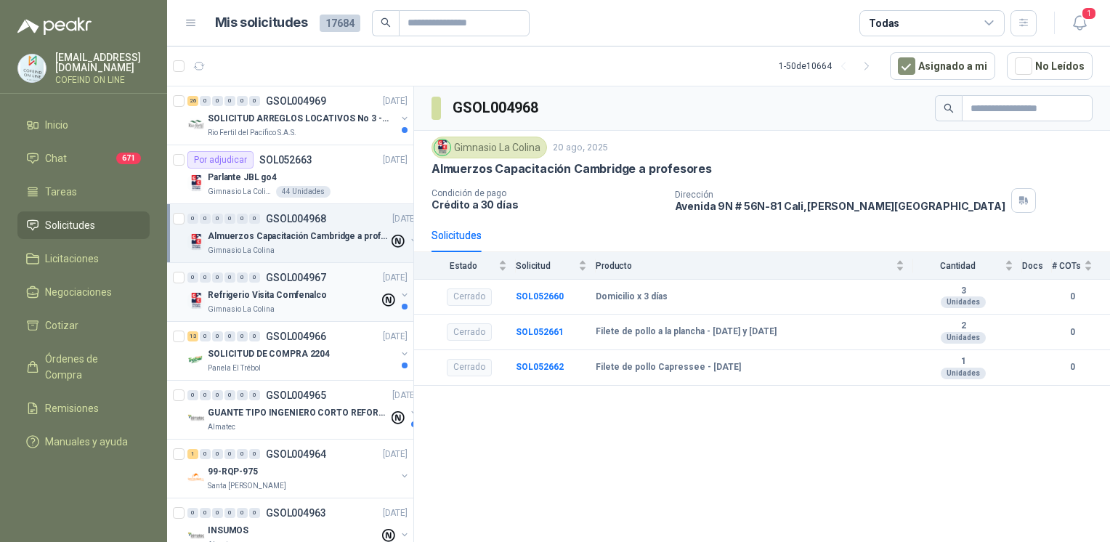
click at [311, 301] on div "Refrigerio Visita Comfenalco" at bounding box center [294, 294] width 172 height 17
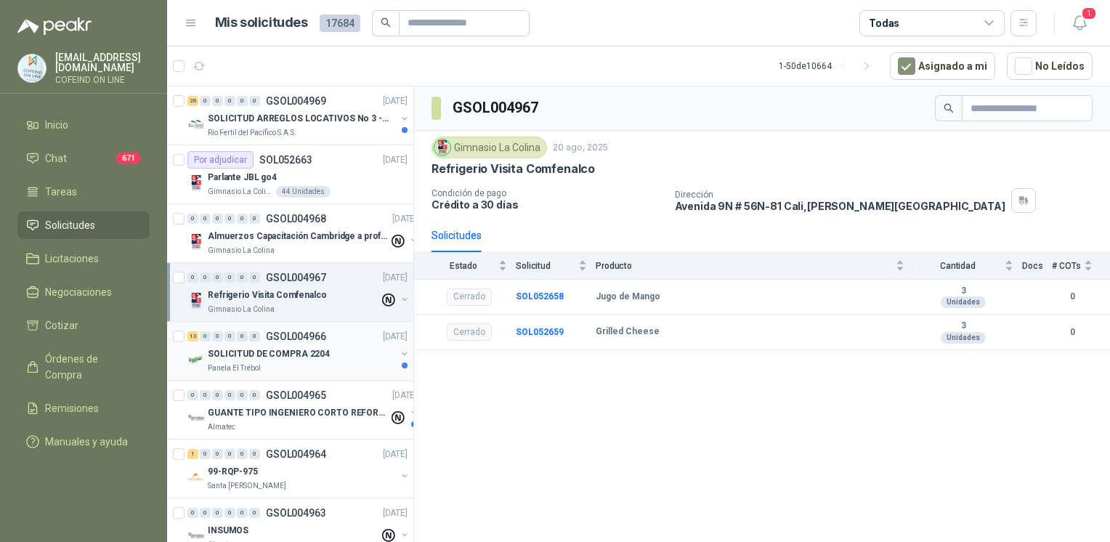
click at [328, 353] on div "SOLICITUD DE COMPRA 2204" at bounding box center [302, 353] width 188 height 17
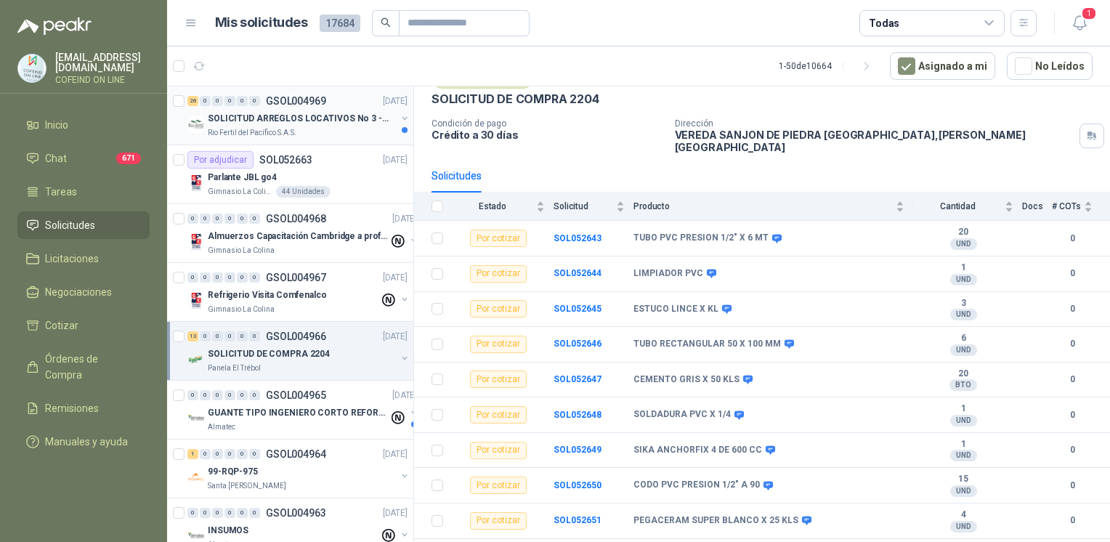
click at [225, 124] on p "SOLICITUD ARREGLOS LOCATIVOS No 3 - PICHINDE" at bounding box center [298, 119] width 181 height 14
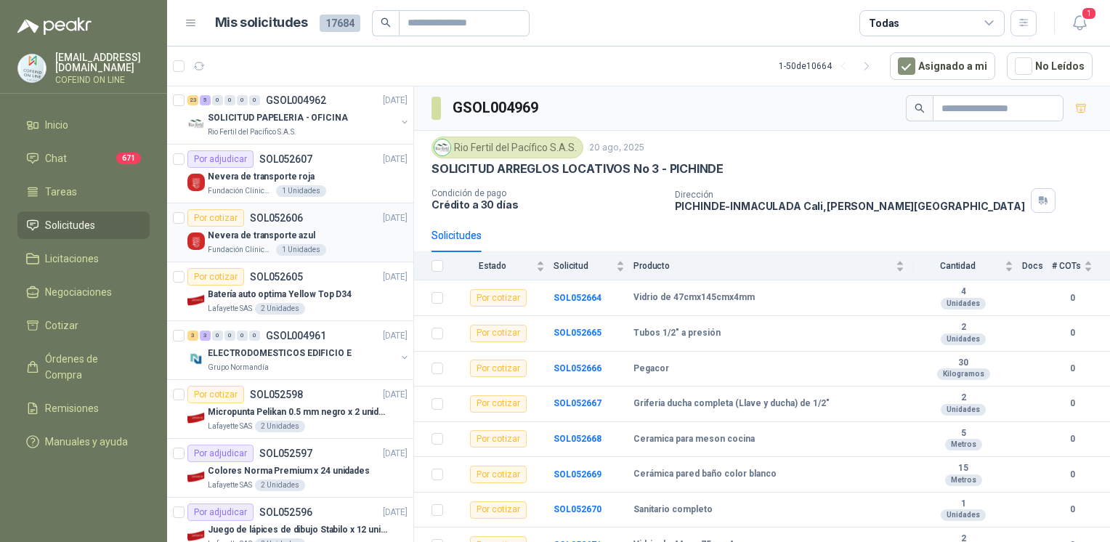
scroll to position [498, 0]
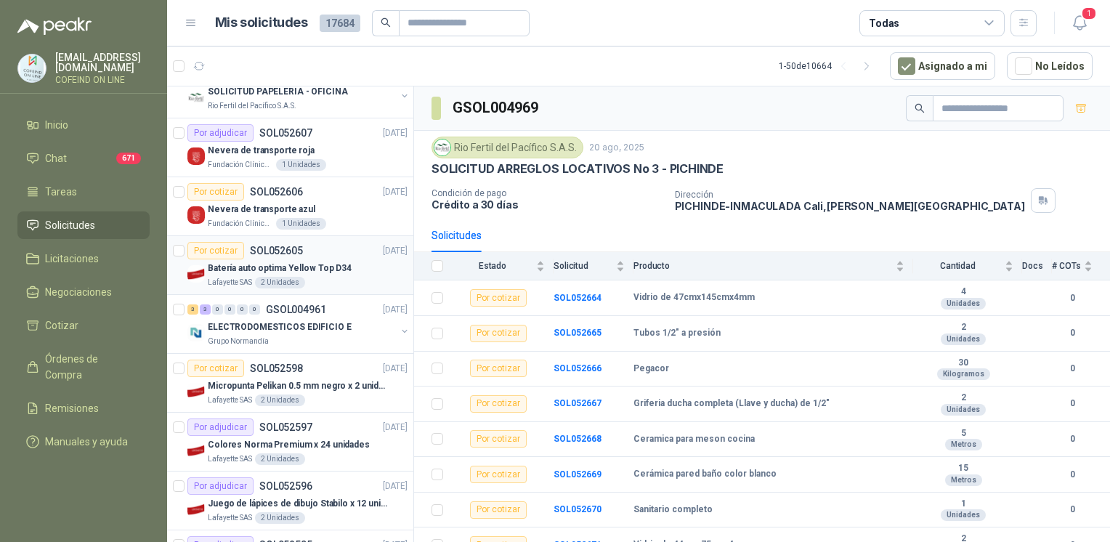
click at [326, 259] on div "Batería auto optima Yellow Top D34" at bounding box center [308, 267] width 200 height 17
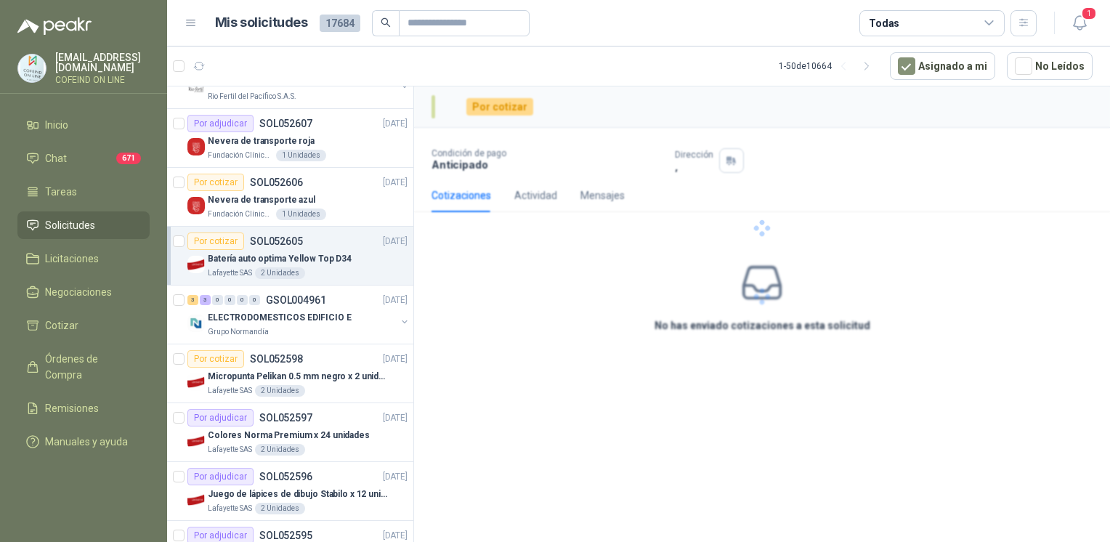
scroll to position [509, 0]
